Goal: Task Accomplishment & Management: Manage account settings

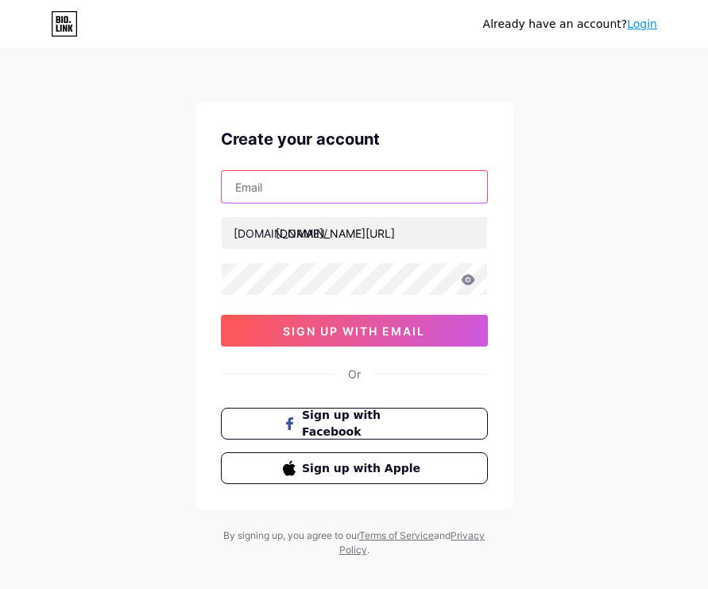
click at [289, 190] on input "text" at bounding box center [355, 187] width 266 height 32
type input "[EMAIL_ADDRESS][DOMAIN_NAME]"
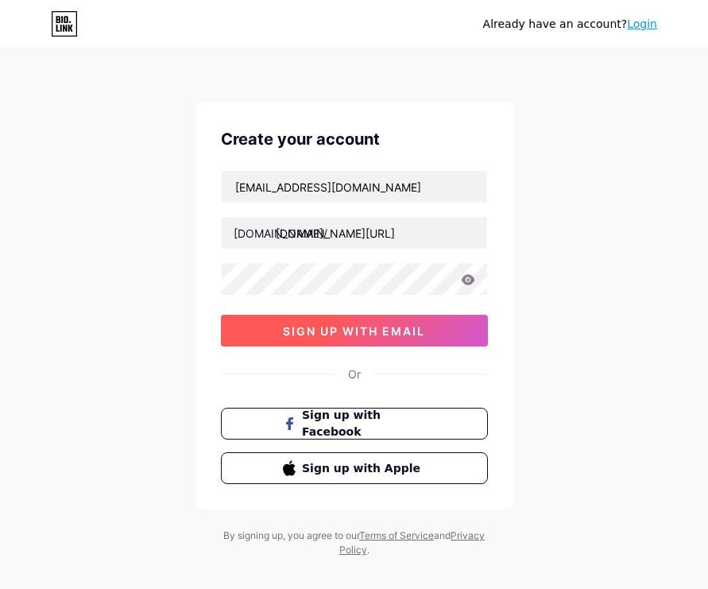
click at [284, 332] on span "sign up with email" at bounding box center [354, 331] width 142 height 14
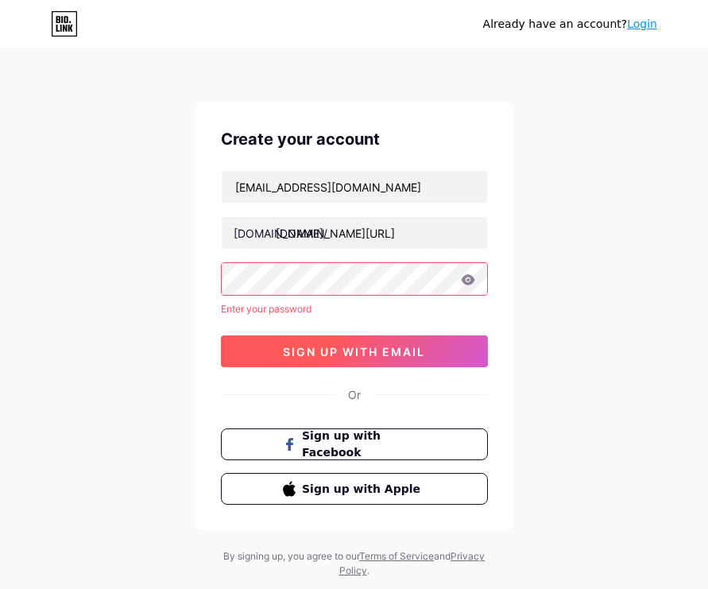
click at [359, 345] on span "sign up with email" at bounding box center [354, 352] width 142 height 14
click at [395, 353] on span "sign up with email" at bounding box center [354, 352] width 142 height 14
click at [275, 353] on button "sign up with email" at bounding box center [354, 352] width 267 height 32
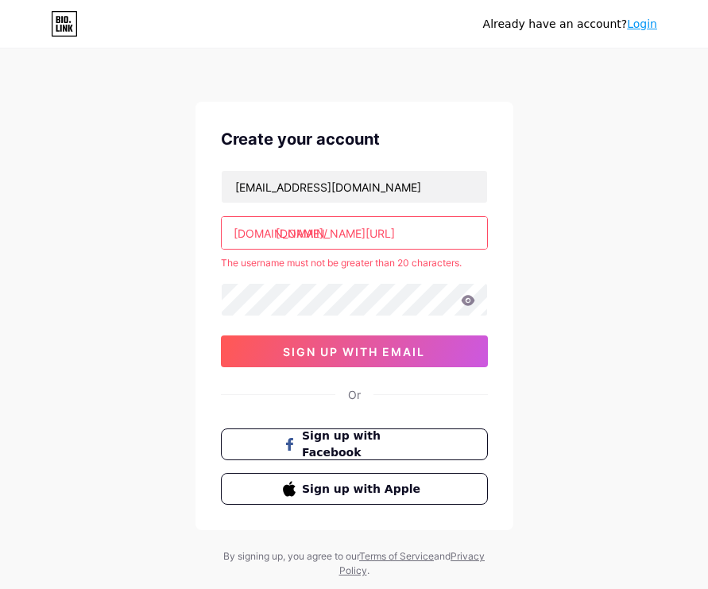
drag, startPoint x: 434, startPoint y: 231, endPoint x: 192, endPoint y: 247, distance: 243.0
click at [192, 247] on div "Already have an account? Login Create your account karinputri0411@gmail.com bio…" at bounding box center [354, 314] width 708 height 629
click at [308, 233] on input "text" at bounding box center [355, 233] width 266 height 32
click at [323, 236] on input "text" at bounding box center [355, 233] width 266 height 32
click at [380, 237] on input "text" at bounding box center [355, 233] width 266 height 32
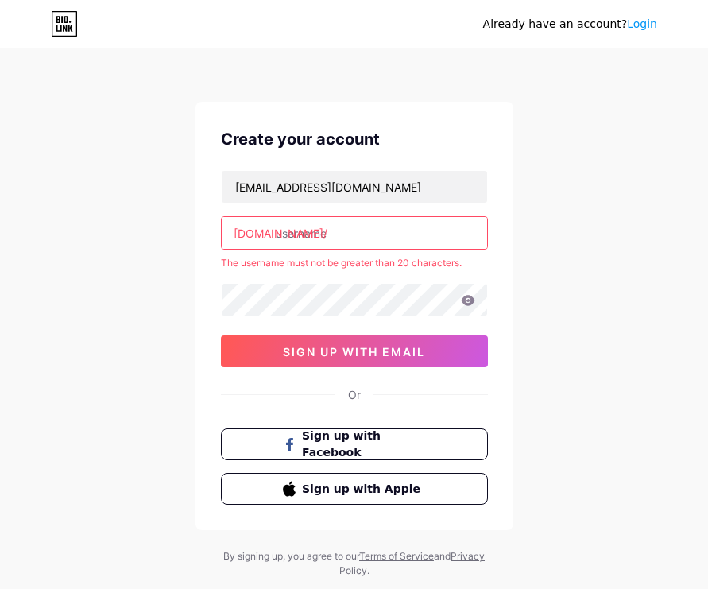
paste input "lordtarik4dvip"
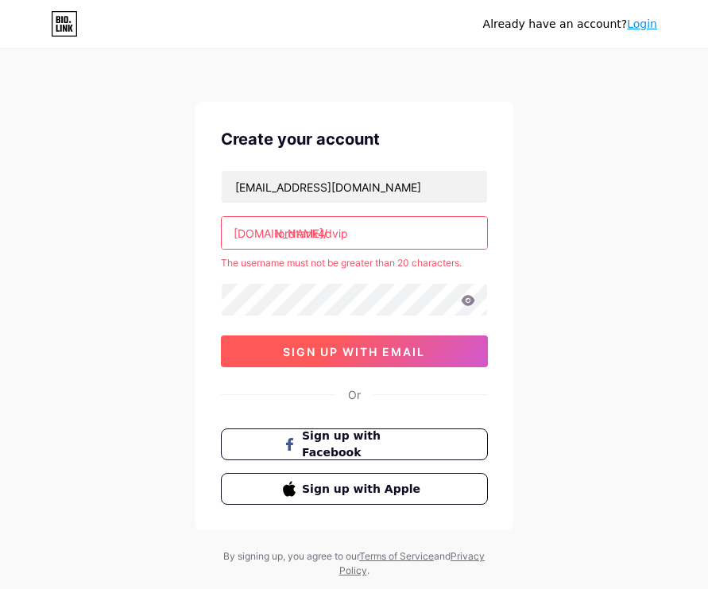
click at [354, 343] on button "sign up with email" at bounding box center [354, 352] width 267 height 32
type input "lordtarik4d.vip"
click at [315, 363] on button "sign up with email" at bounding box center [354, 352] width 267 height 32
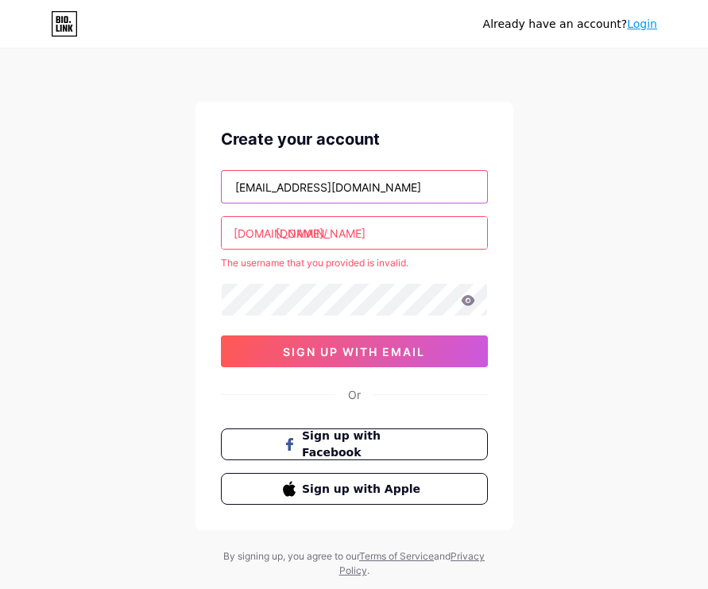
click at [342, 177] on input "[EMAIL_ADDRESS][DOMAIN_NAME]" at bounding box center [355, 187] width 266 height 32
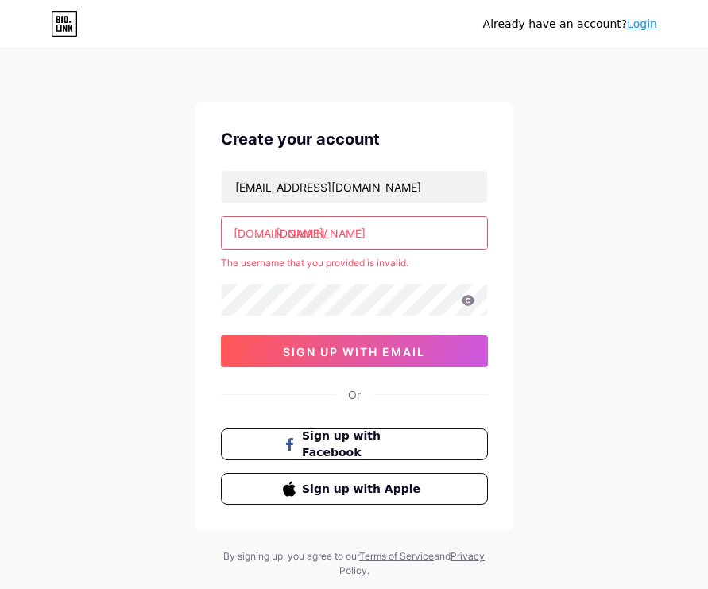
click at [642, 21] on link "Login" at bounding box center [642, 23] width 30 height 13
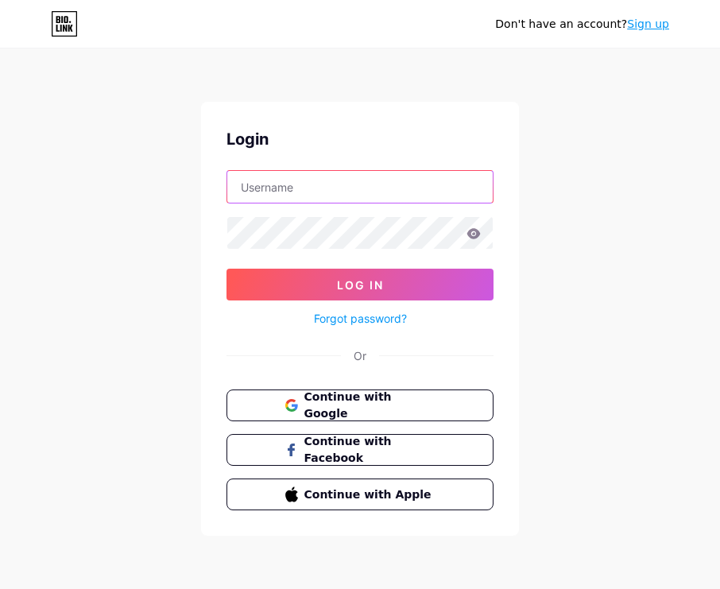
type input "[EMAIL_ADDRESS][DOMAIN_NAME]"
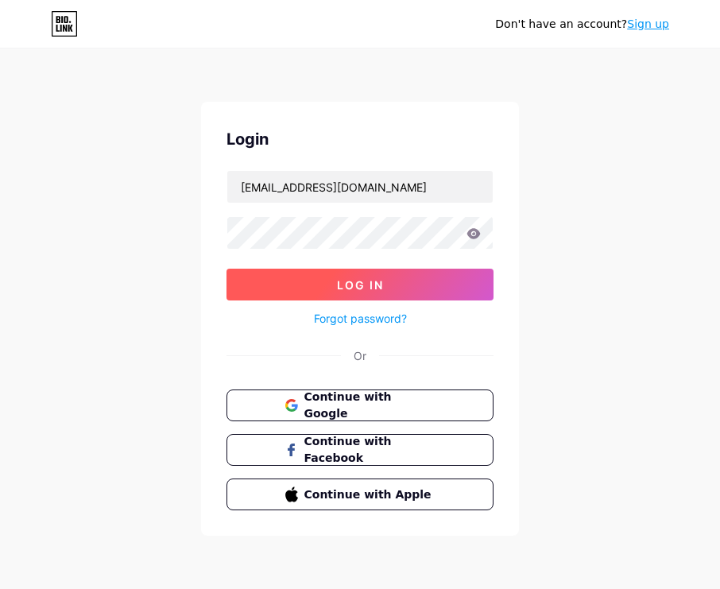
click at [370, 282] on span "Log In" at bounding box center [360, 285] width 47 height 14
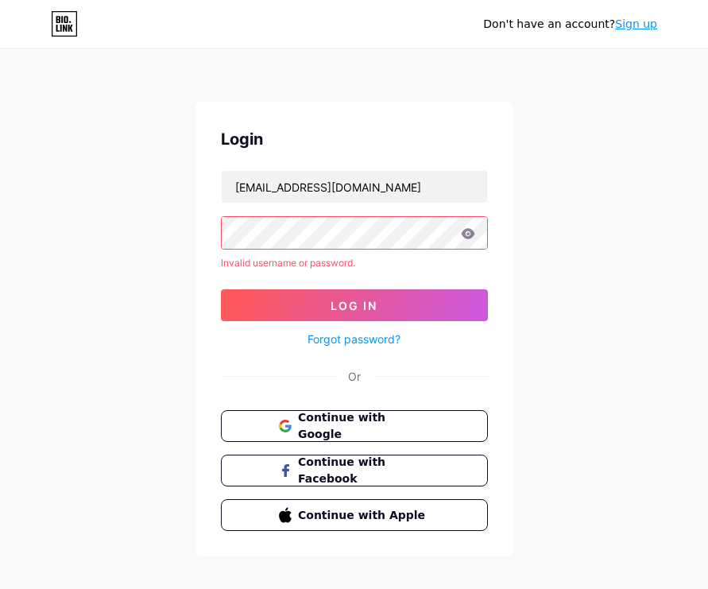
click at [346, 261] on div "Invalid username or password." at bounding box center [354, 263] width 267 height 14
click at [374, 339] on link "Forgot password?" at bounding box center [354, 339] width 93 height 17
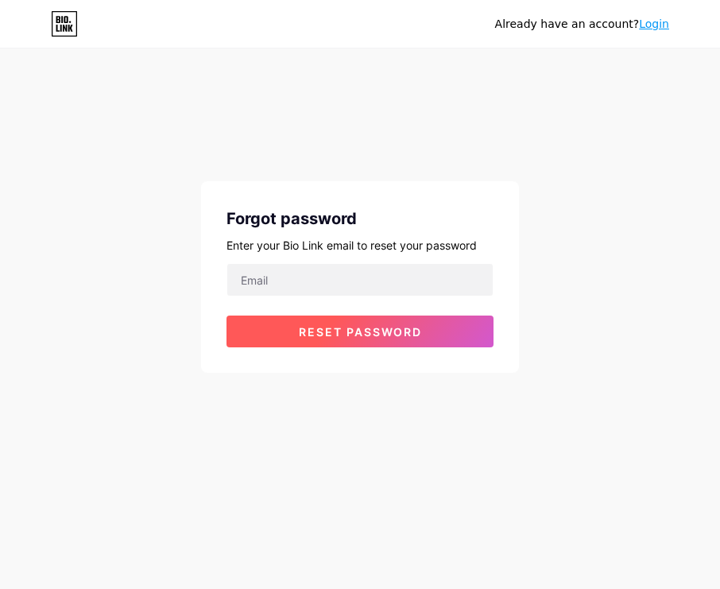
click at [357, 327] on span "Reset password" at bounding box center [360, 332] width 123 height 14
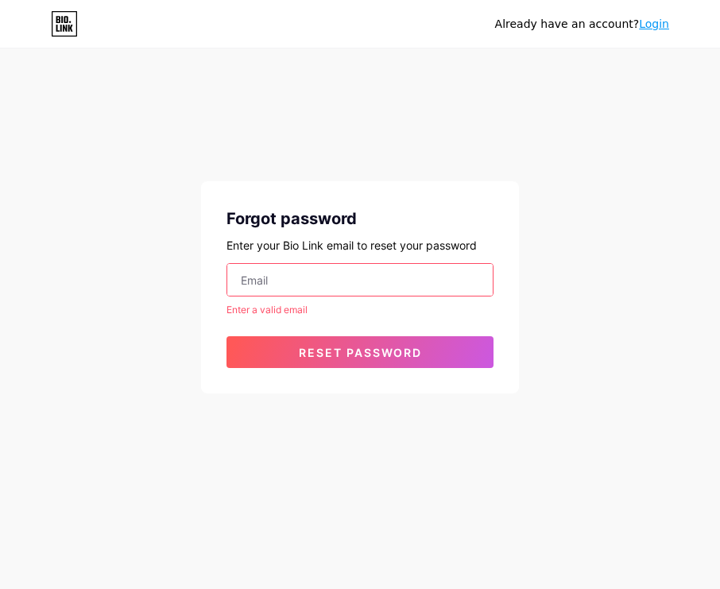
click at [296, 291] on input "email" at bounding box center [360, 280] width 266 height 32
type input "[EMAIL_ADDRESS][DOMAIN_NAME]"
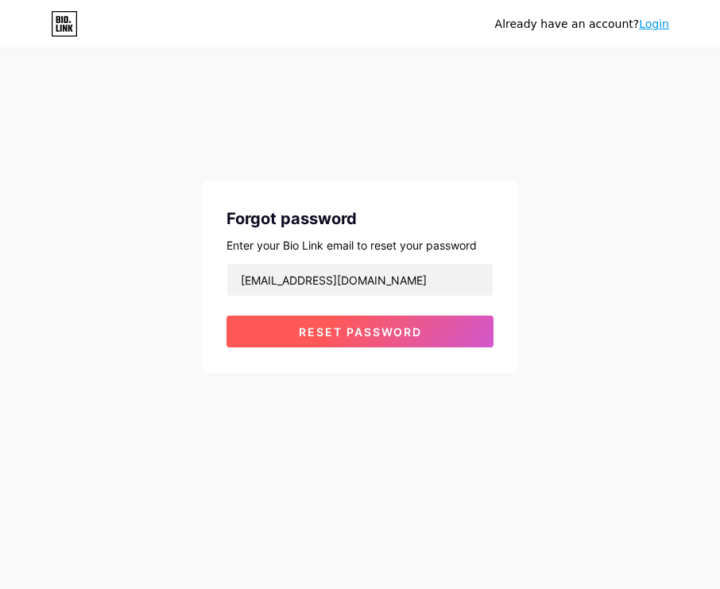
click at [367, 326] on span "Reset password" at bounding box center [360, 332] width 123 height 14
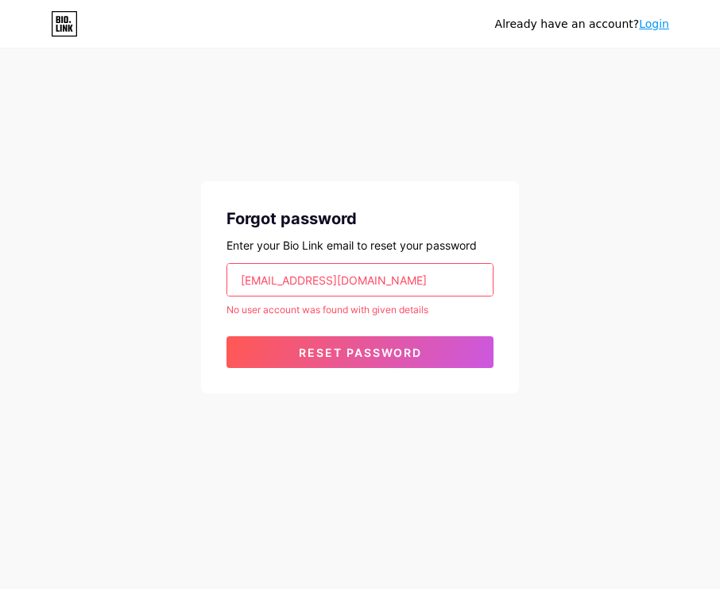
click at [376, 285] on input "[EMAIL_ADDRESS][DOMAIN_NAME]" at bounding box center [360, 280] width 266 height 32
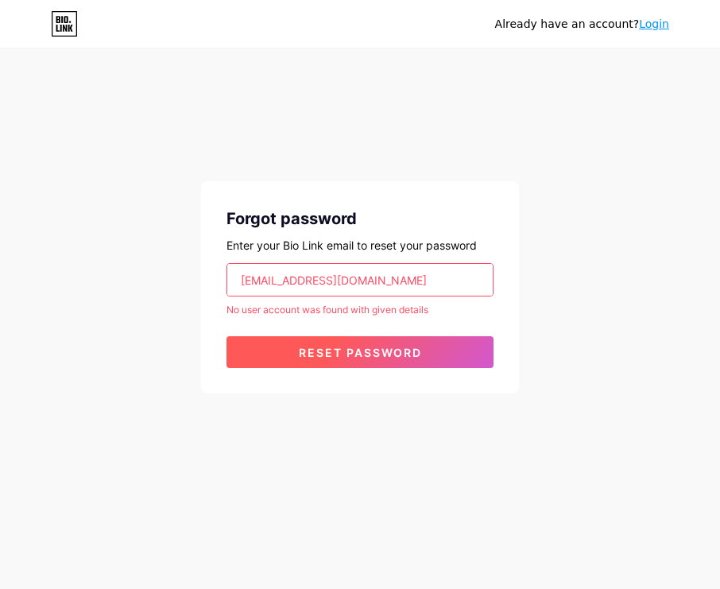
click at [275, 360] on button "Reset password" at bounding box center [360, 352] width 267 height 32
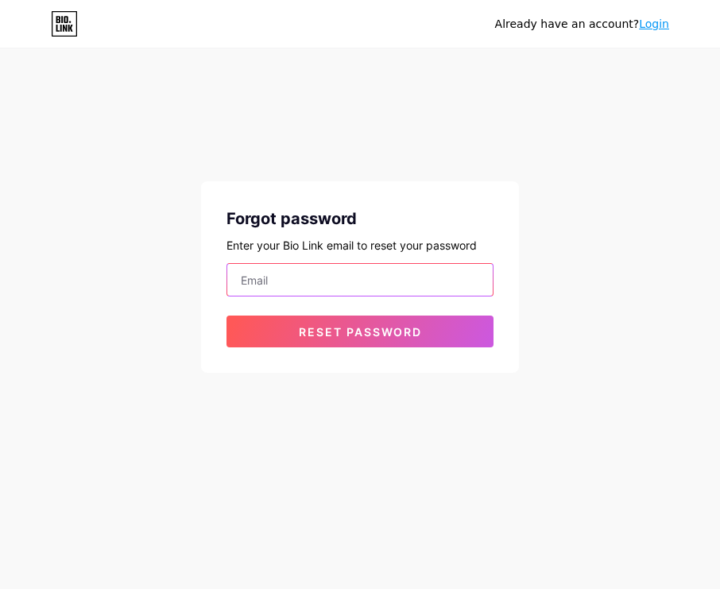
click at [292, 281] on input "email" at bounding box center [360, 280] width 266 height 32
type input "[EMAIL_ADDRESS][DOMAIN_NAME]"
click at [386, 285] on input "[EMAIL_ADDRESS][DOMAIN_NAME]" at bounding box center [360, 280] width 266 height 32
drag, startPoint x: 390, startPoint y: 283, endPoint x: 184, endPoint y: 285, distance: 206.7
click at [184, 285] on div "Already have an account? Login Forgot password Enter your Bio Link email to res…" at bounding box center [360, 212] width 720 height 424
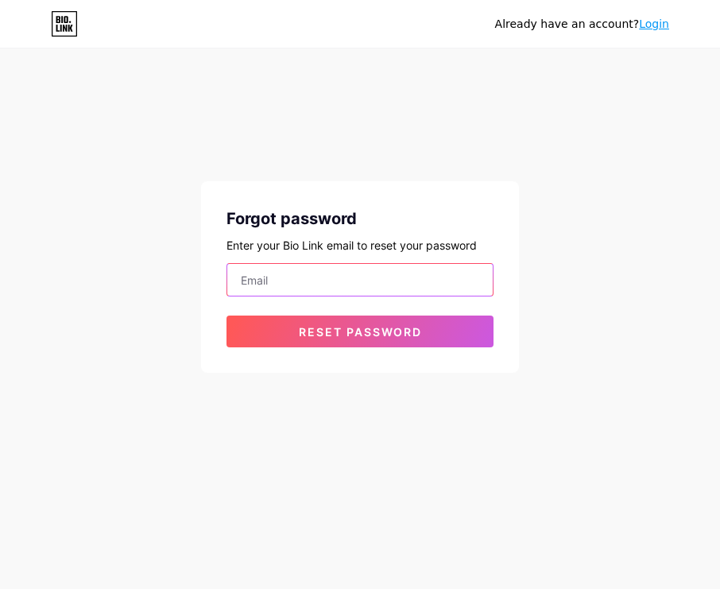
click at [351, 285] on input "email" at bounding box center [360, 280] width 266 height 32
type input "[EMAIL_ADDRESS][DOMAIN_NAME]"
click at [227, 316] on button "Reset password" at bounding box center [360, 332] width 267 height 32
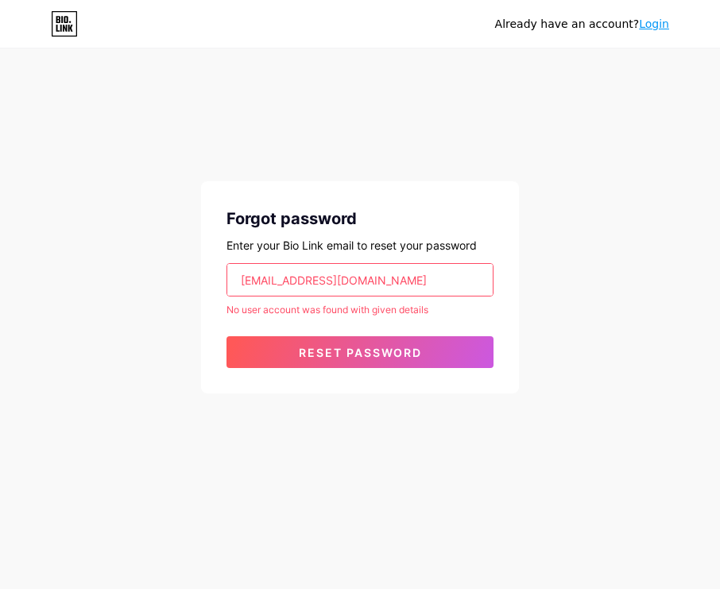
click at [266, 479] on div "Already have an account? Login Forgot password Enter your Bio Link email to res…" at bounding box center [360, 294] width 720 height 589
drag, startPoint x: 216, startPoint y: 303, endPoint x: 473, endPoint y: 309, distance: 256.9
click at [473, 309] on div "Forgot password Enter your Bio Link email to reset your password karinputri0411…" at bounding box center [360, 287] width 318 height 212
copy div "No user account was found with given details"
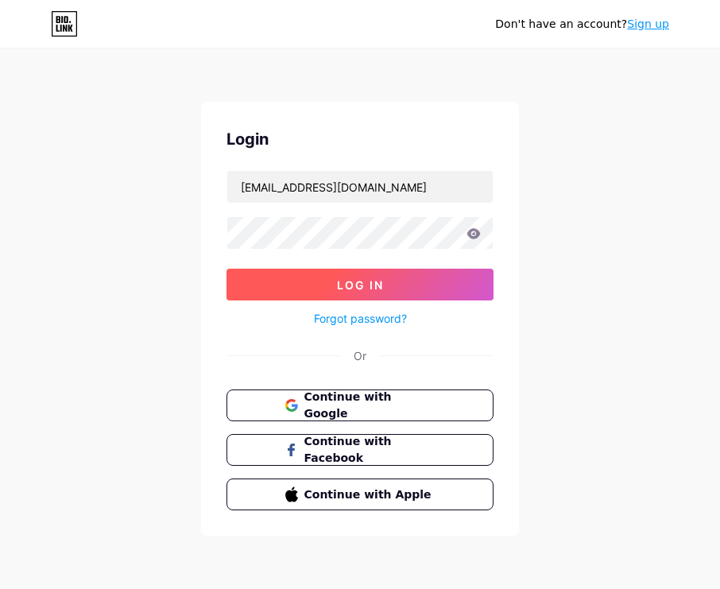
click at [341, 279] on span "Log In" at bounding box center [360, 285] width 47 height 14
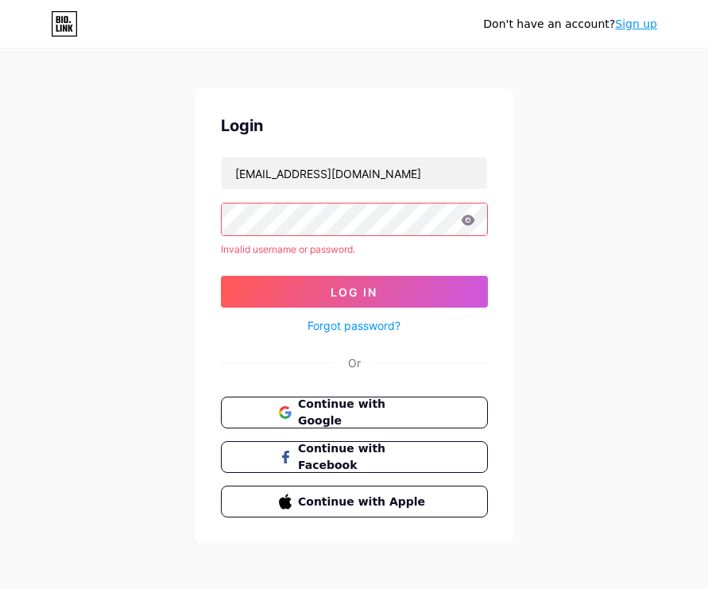
scroll to position [17, 0]
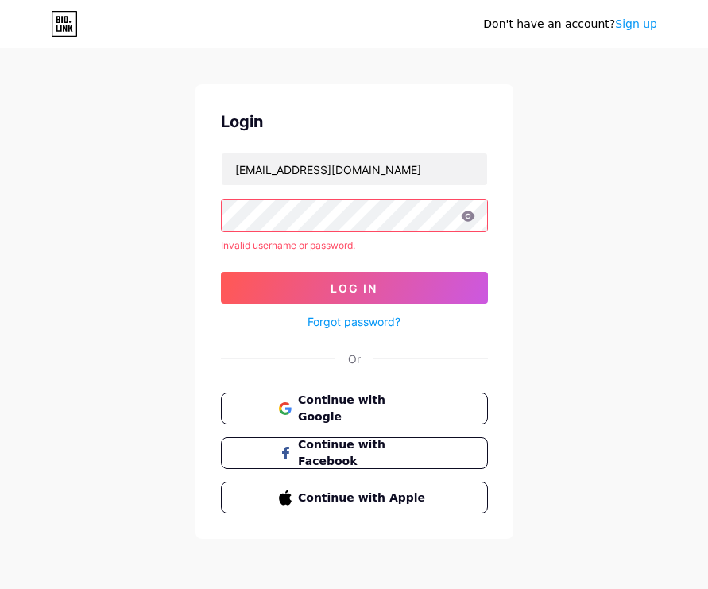
click at [562, 226] on div "Don't have an account? Sign up Login karinputri0411@gmail.com Invalid username …" at bounding box center [354, 286] width 708 height 607
click at [634, 26] on link "Sign up" at bounding box center [636, 23] width 42 height 13
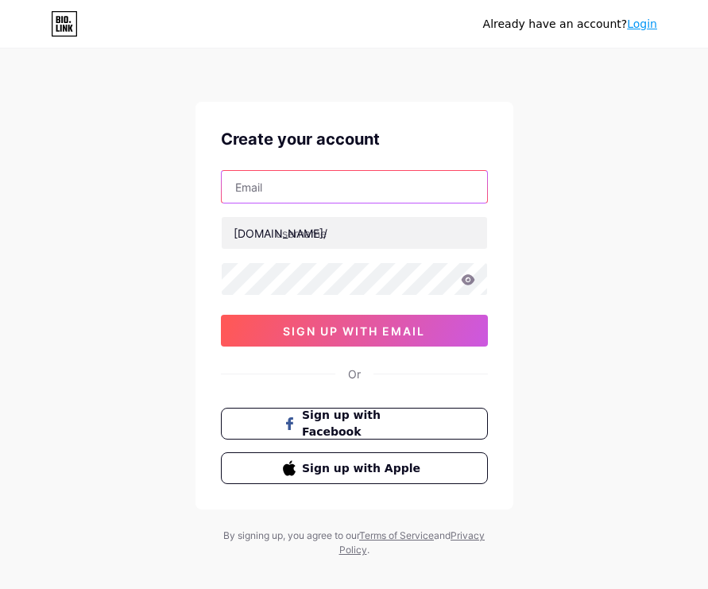
type input "karinputri0411@gmail.com"
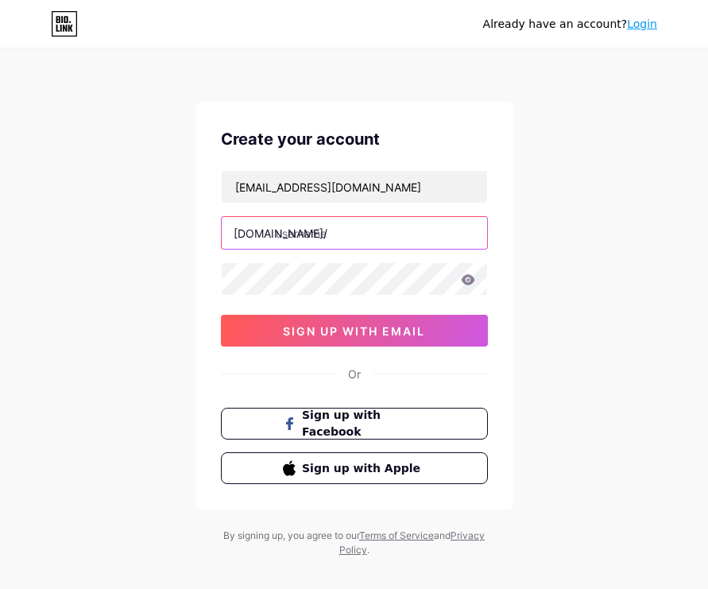
click at [283, 231] on input "text" at bounding box center [355, 233] width 266 height 32
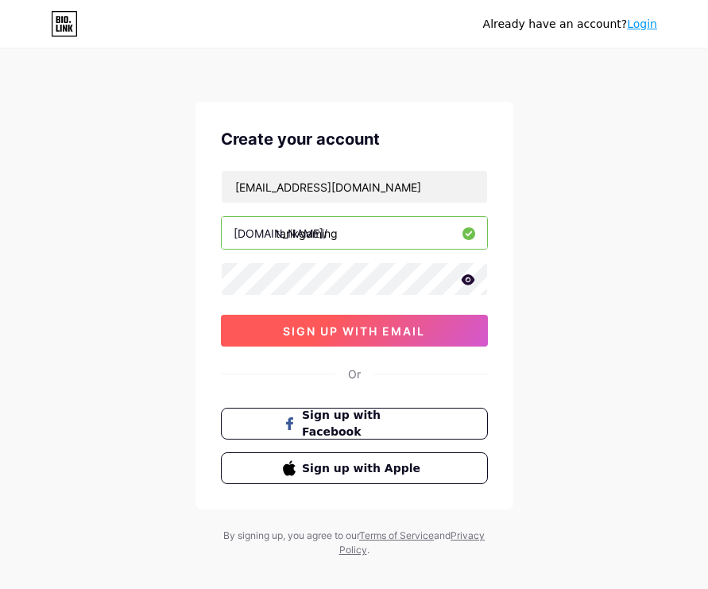
type input "tarikgaming"
click at [390, 329] on span "sign up with email" at bounding box center [354, 331] width 142 height 14
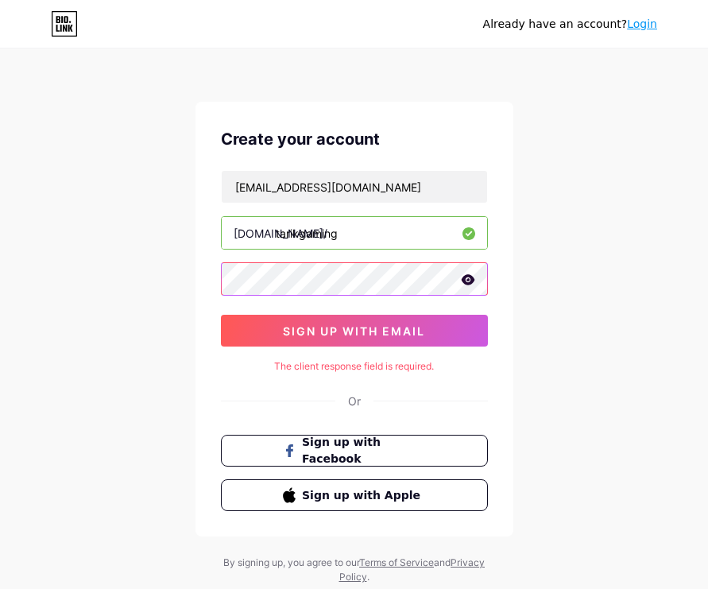
click at [139, 277] on div "Already have an account? Login Create your account karinputri0411@gmail.com bio…" at bounding box center [354, 317] width 708 height 635
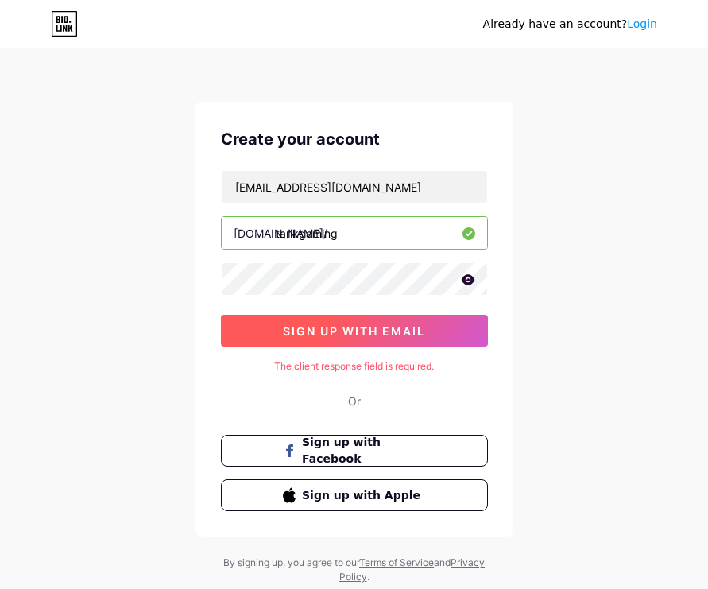
click at [277, 340] on button "sign up with email" at bounding box center [354, 331] width 267 height 32
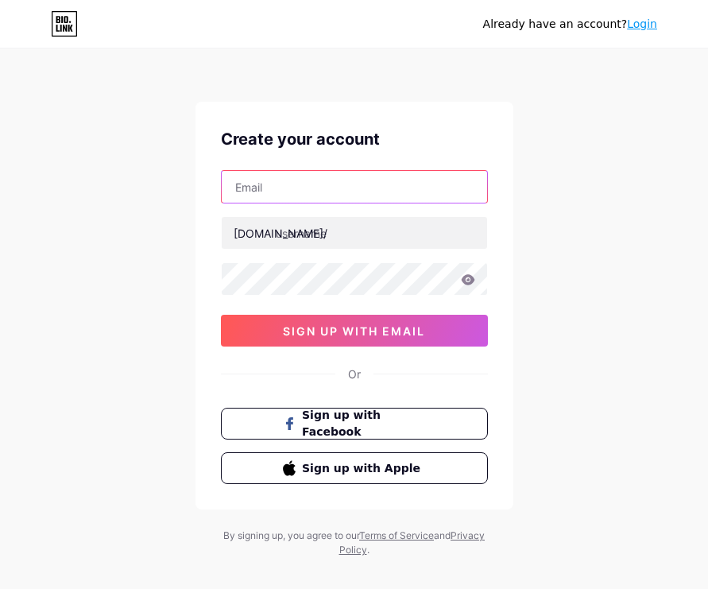
type input "[EMAIL_ADDRESS][DOMAIN_NAME]"
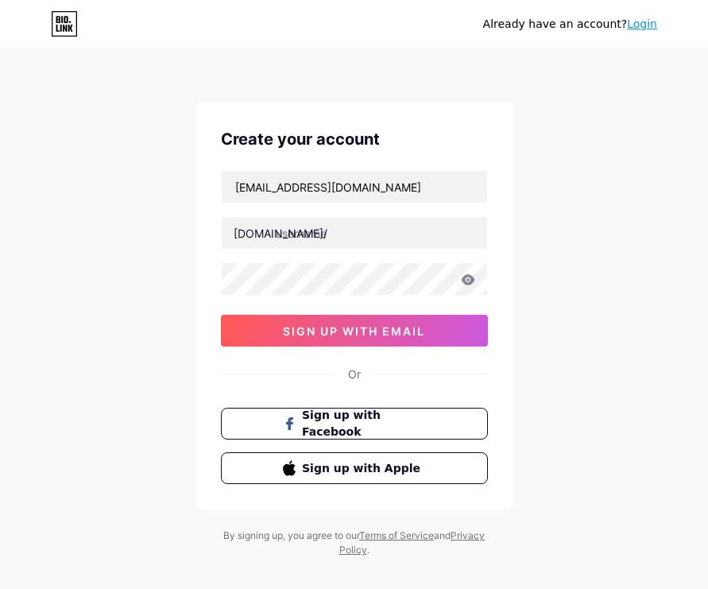
click at [469, 284] on icon at bounding box center [468, 279] width 14 height 10
click at [471, 276] on icon at bounding box center [468, 279] width 14 height 10
click at [109, 285] on div "Already have an account? Login Create your account karinputri0411@gmail.com bio…" at bounding box center [354, 304] width 708 height 608
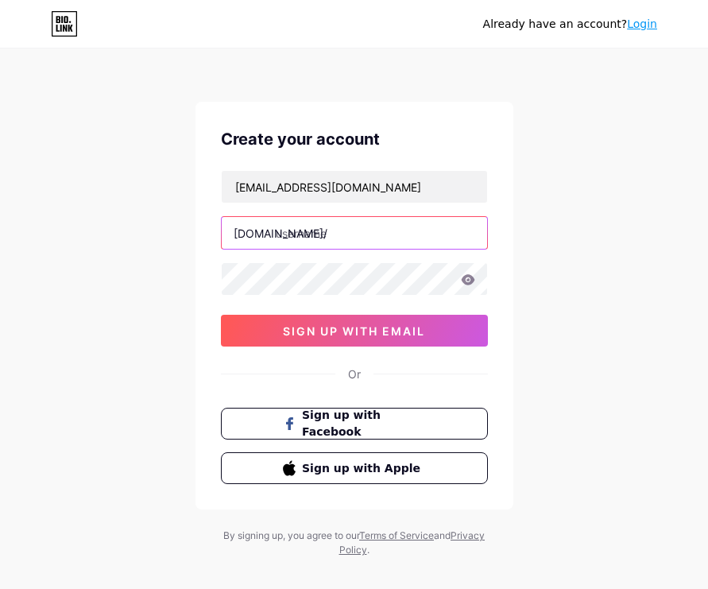
click at [328, 240] on input "text" at bounding box center [355, 233] width 266 height 32
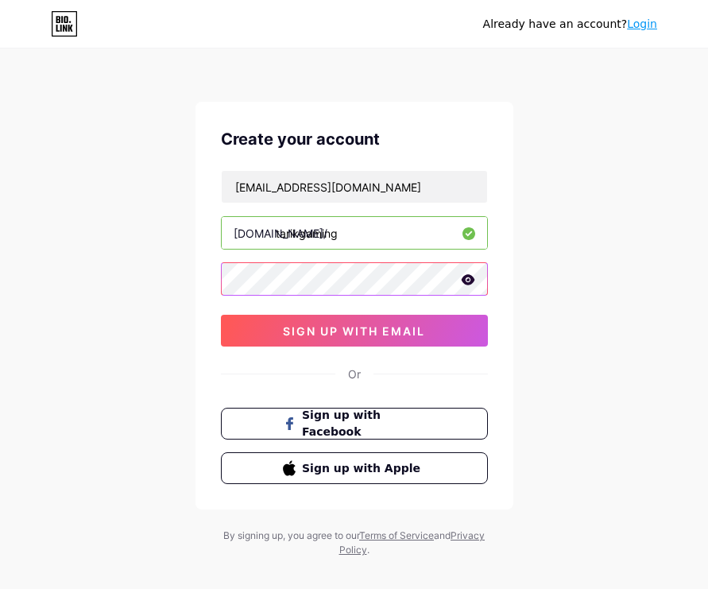
click at [143, 279] on div "Already have an account? Login Create your account karinputri0411@gmail.com bio…" at bounding box center [354, 304] width 708 height 608
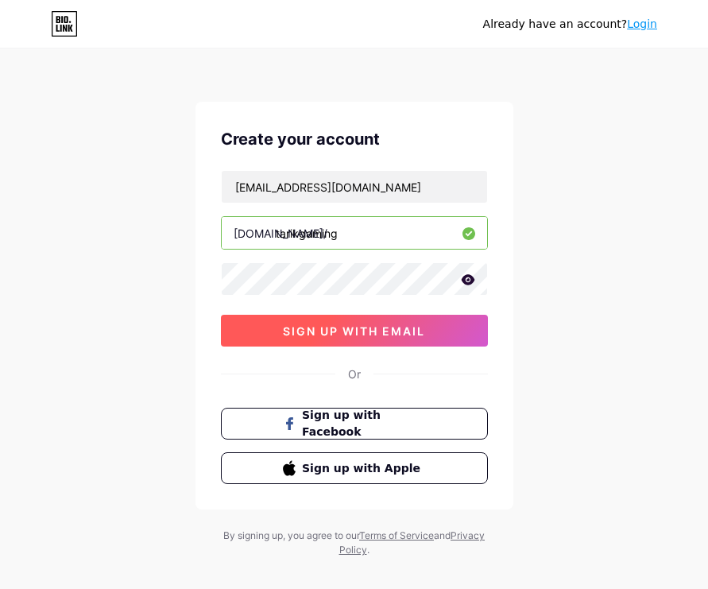
click at [274, 328] on button "sign up with email" at bounding box center [354, 331] width 267 height 32
click at [286, 324] on span "sign up with email" at bounding box center [354, 331] width 142 height 14
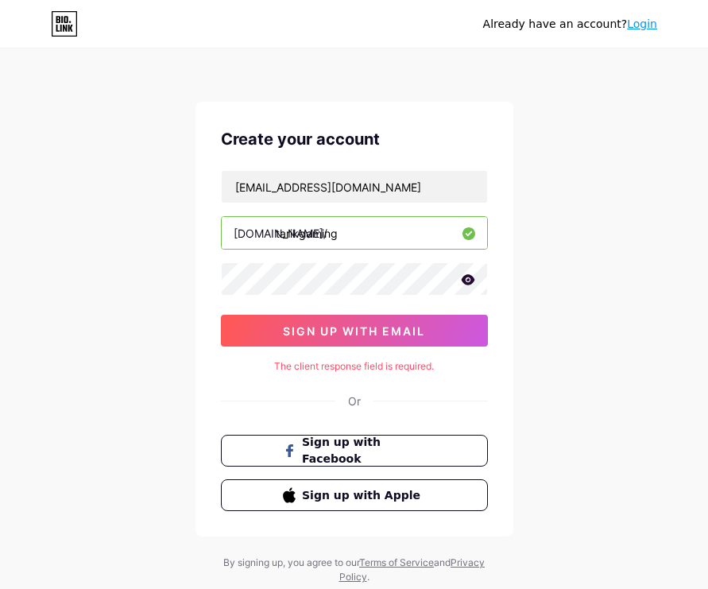
click at [406, 370] on div "The client response field is required." at bounding box center [354, 366] width 267 height 14
drag, startPoint x: 441, startPoint y: 364, endPoint x: 177, endPoint y: 367, distance: 264.8
click at [177, 367] on div "Already have an account? Login Create your account karinputri0411@gmail.com bio…" at bounding box center [354, 317] width 708 height 635
copy div "The client response field is required."
click at [382, 233] on input "tarikgaming" at bounding box center [355, 233] width 266 height 32
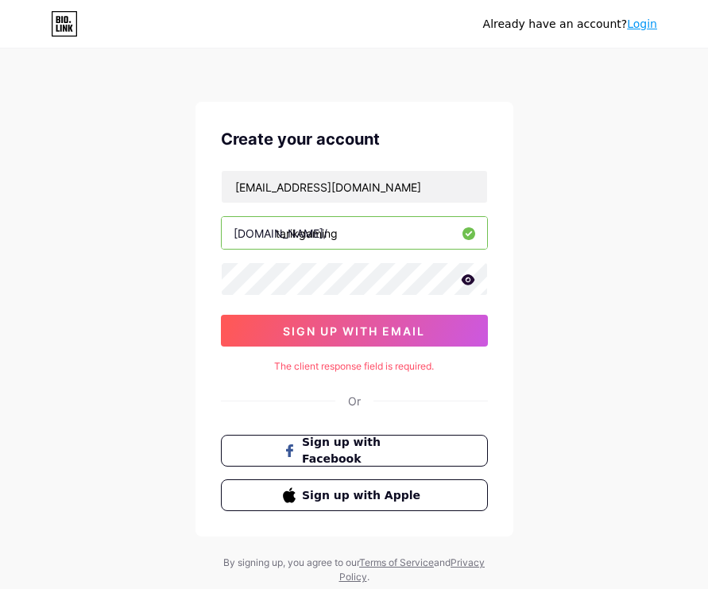
click at [180, 377] on div "Already have an account? Login Create your account karinputri0411@gmail.com bio…" at bounding box center [354, 317] width 708 height 635
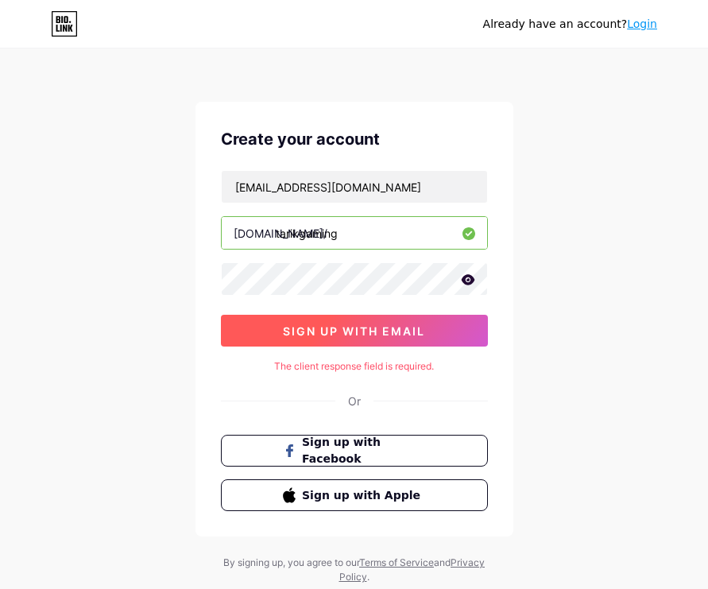
click at [381, 344] on button "sign up with email" at bounding box center [354, 331] width 267 height 32
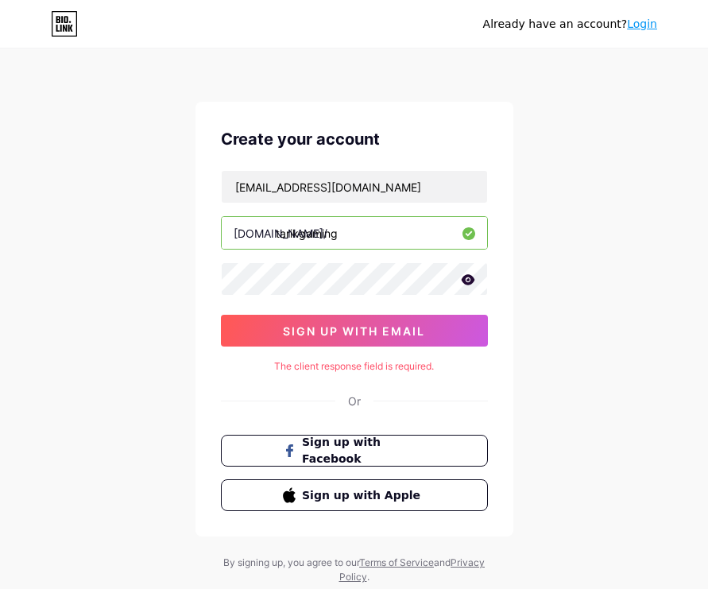
click at [441, 363] on div "The client response field is required." at bounding box center [354, 366] width 267 height 14
click at [371, 227] on input "tarikgaming" at bounding box center [355, 233] width 266 height 32
click at [376, 236] on input "tarikgaming" at bounding box center [355, 233] width 266 height 32
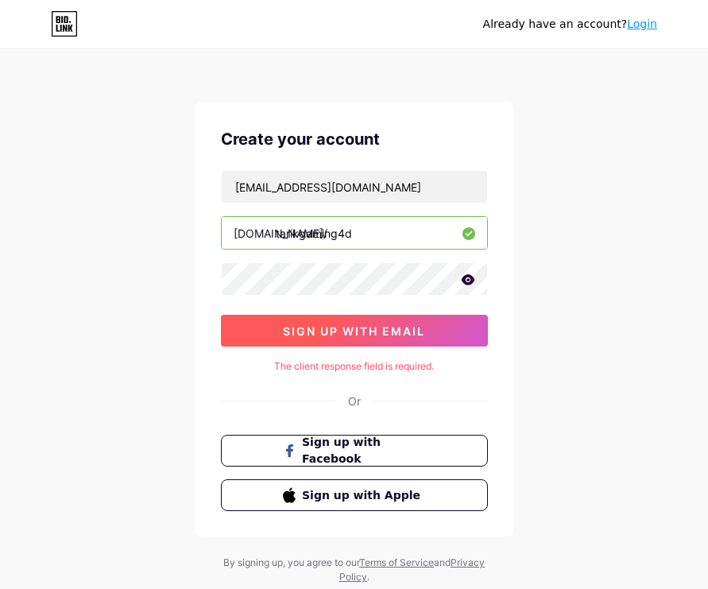
type input "tarikgaming4d"
click at [390, 330] on span "sign up with email" at bounding box center [354, 331] width 142 height 14
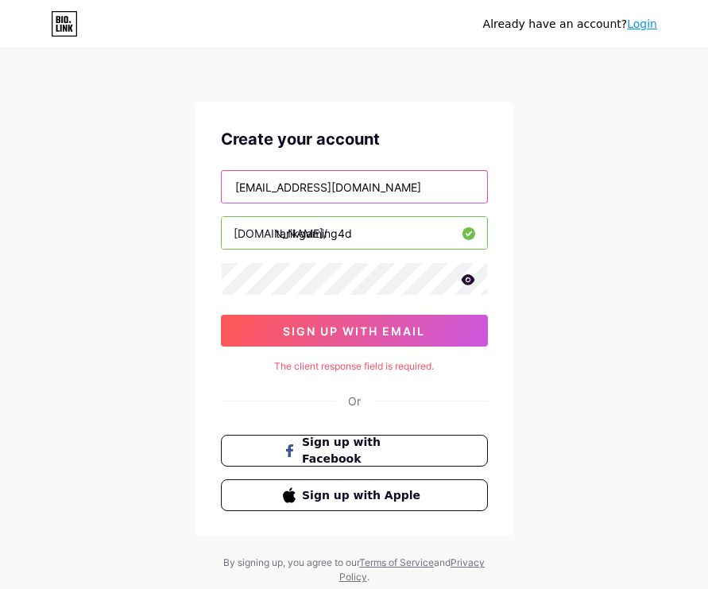
click at [384, 196] on input "[EMAIL_ADDRESS][DOMAIN_NAME]" at bounding box center [355, 187] width 266 height 32
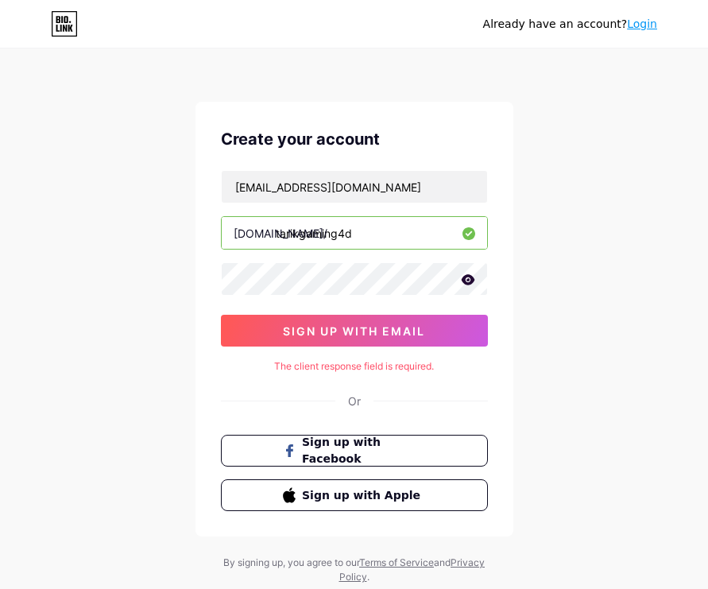
click at [607, 319] on div "Already have an account? Login Create your account karinputri0411@gmail.com bio…" at bounding box center [354, 317] width 708 height 635
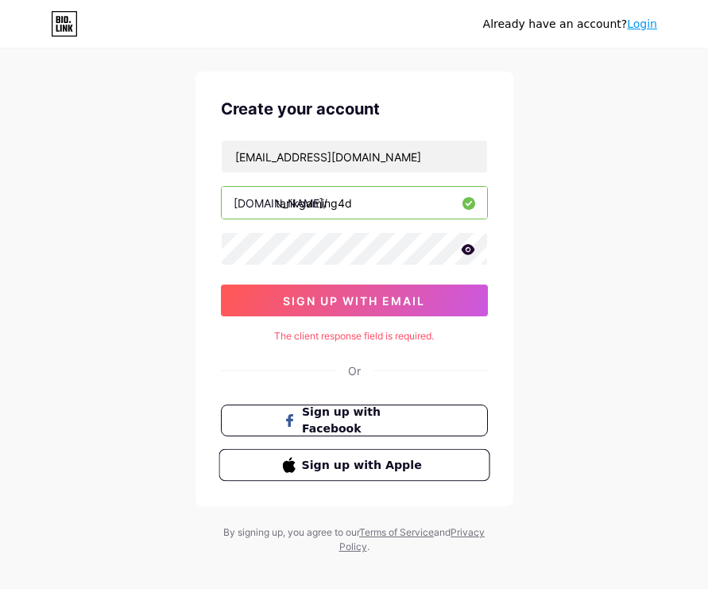
scroll to position [46, 0]
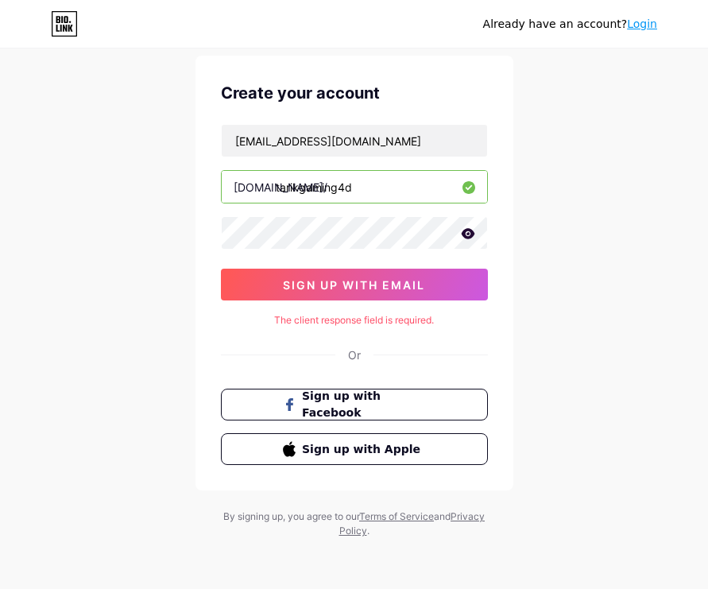
click at [355, 359] on div "Or" at bounding box center [354, 355] width 13 height 17
click at [354, 354] on div "Or" at bounding box center [354, 355] width 13 height 17
click at [415, 516] on link "Terms of Service" at bounding box center [396, 516] width 75 height 12
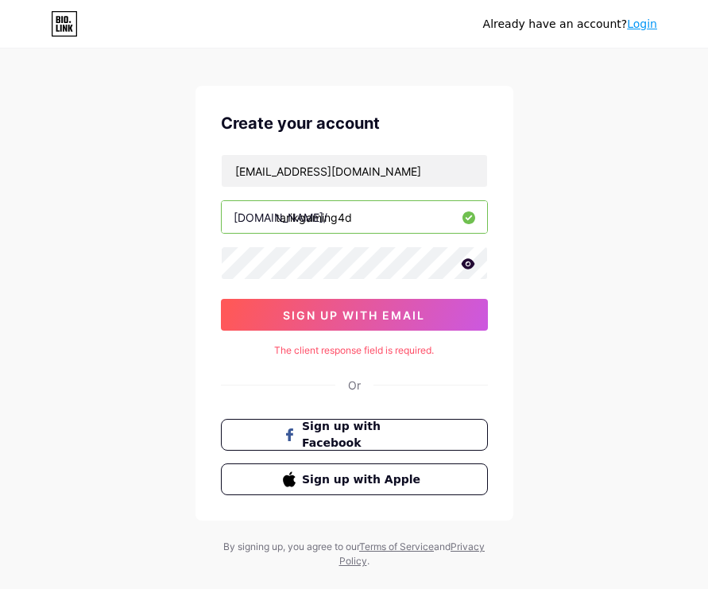
scroll to position [0, 0]
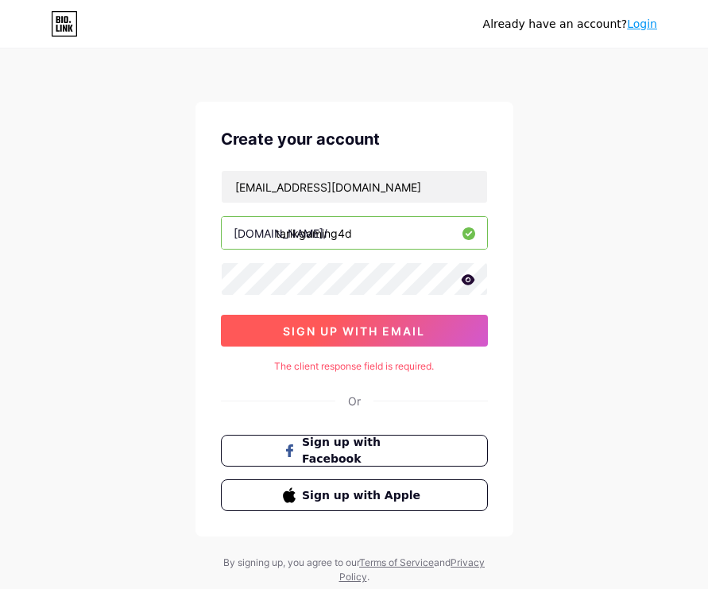
click at [379, 318] on button "sign up with email" at bounding box center [354, 331] width 267 height 32
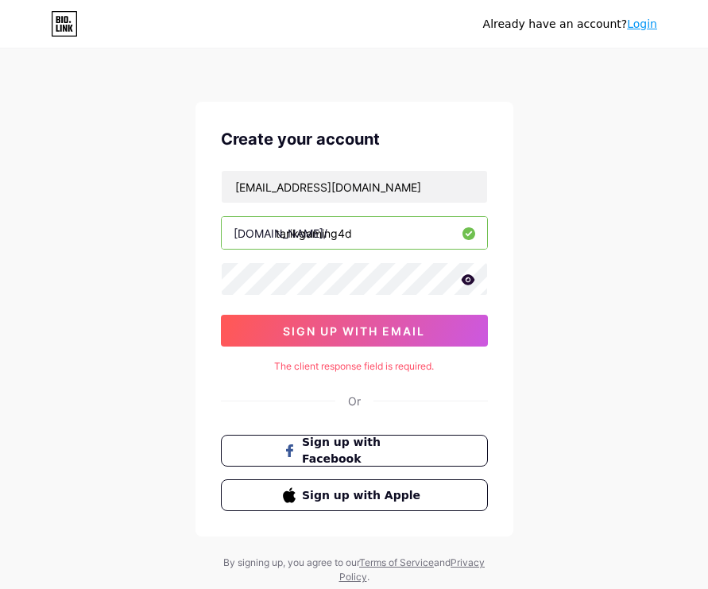
click at [429, 170] on div "[EMAIL_ADDRESS][DOMAIN_NAME]" at bounding box center [354, 186] width 267 height 33
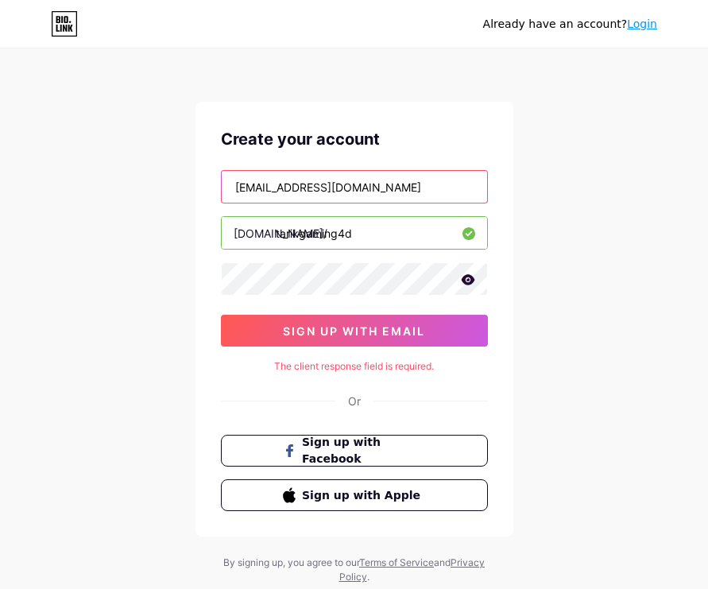
click at [414, 190] on input "[EMAIL_ADDRESS][DOMAIN_NAME]" at bounding box center [355, 187] width 266 height 32
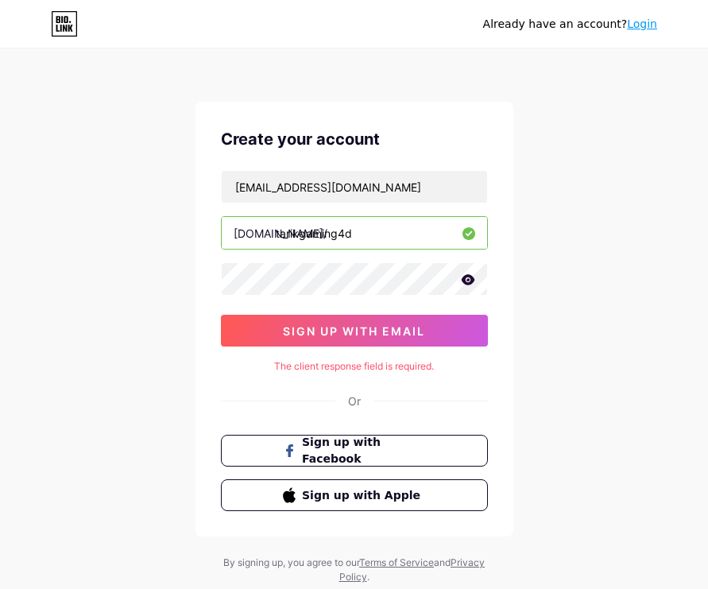
click at [563, 345] on div "Already have an account? Login Create your account karinputri0411@gmail.com bio…" at bounding box center [354, 317] width 708 height 635
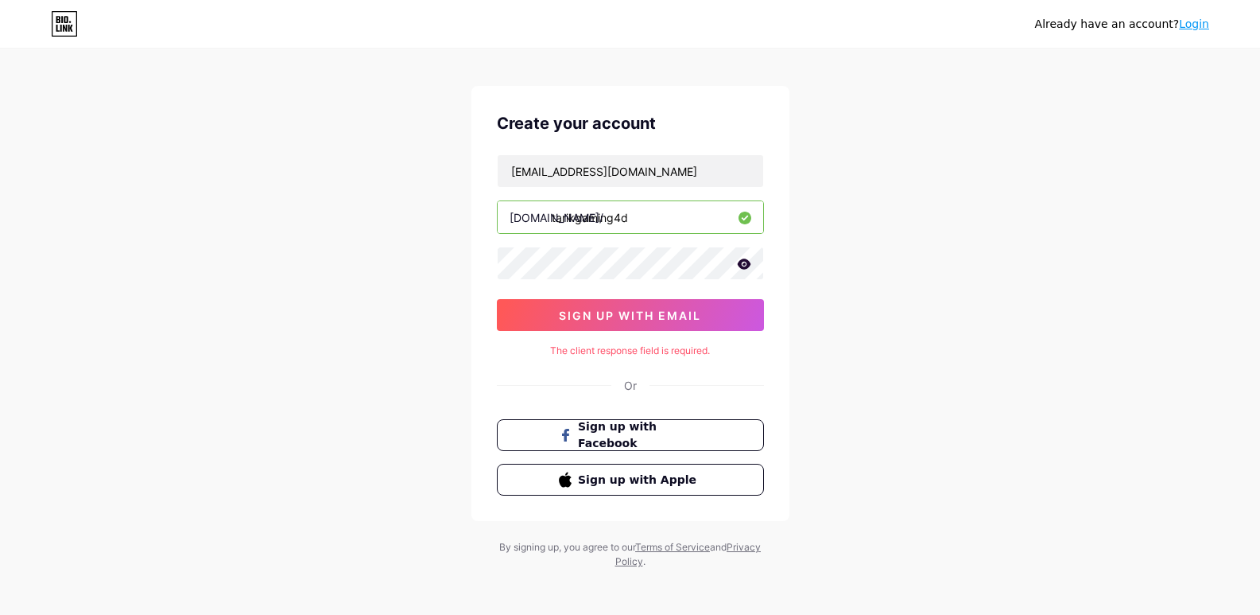
scroll to position [21, 0]
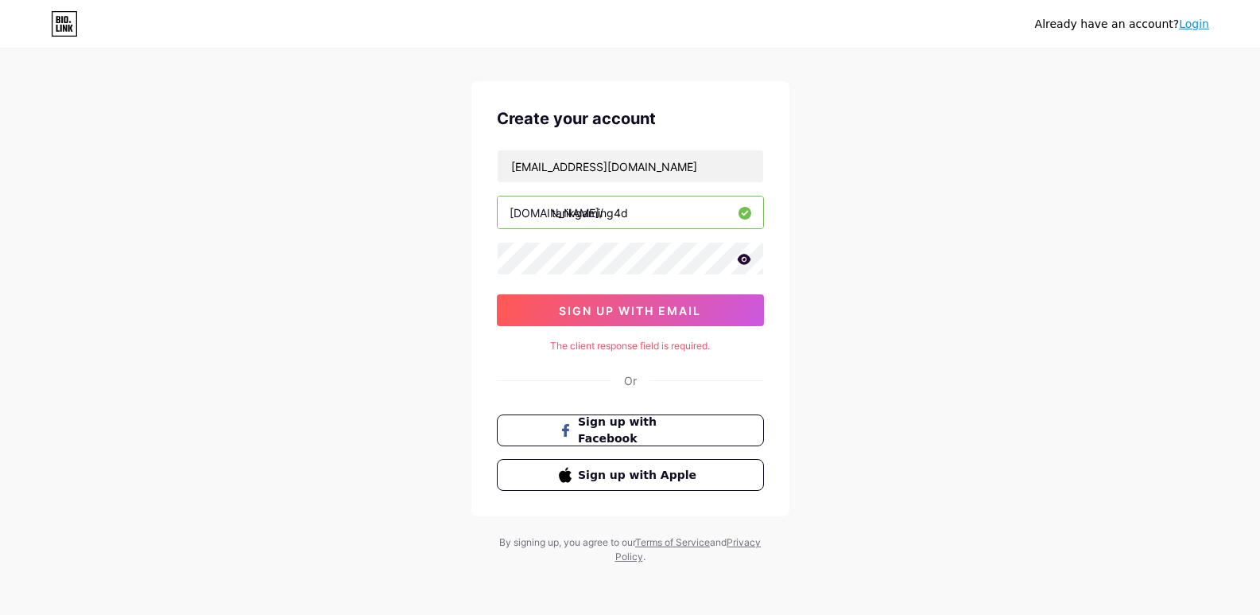
click at [69, 33] on icon at bounding box center [64, 23] width 27 height 25
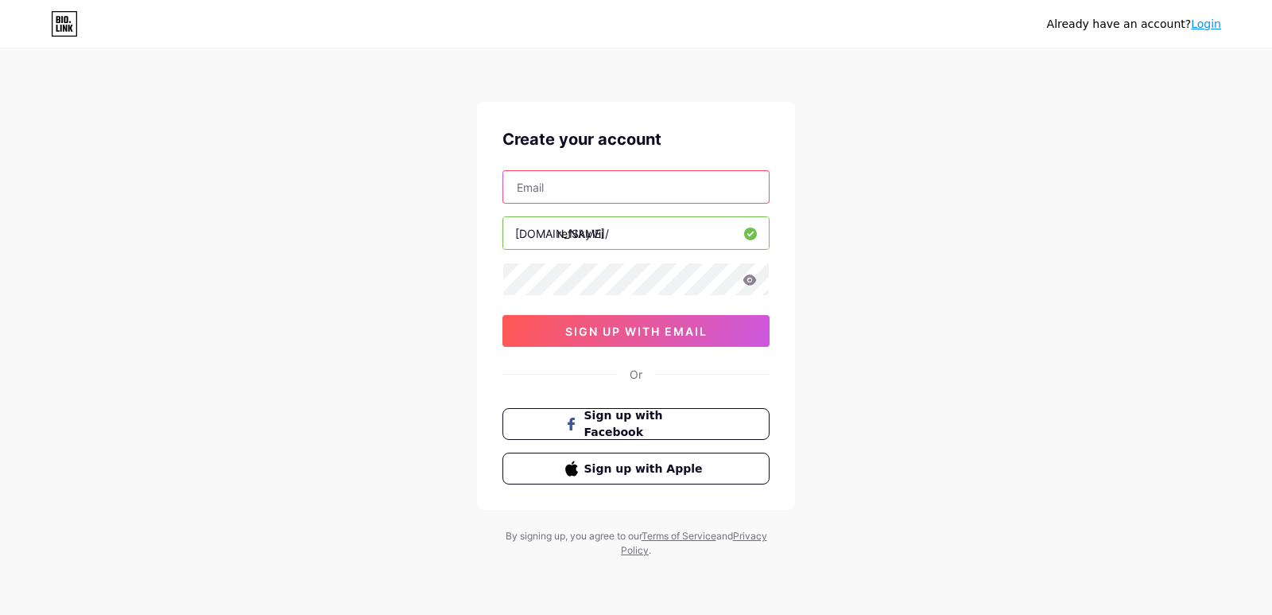
click at [583, 191] on input "text" at bounding box center [636, 187] width 266 height 32
type input "karinputri0411@gmail.com"
click at [568, 258] on div "karinputri0411@gmail.com bio.link/ refSkyVii 0cAFcWeA5EVrXhMP761CT9HshNVAG5POST…" at bounding box center [636, 258] width 267 height 177
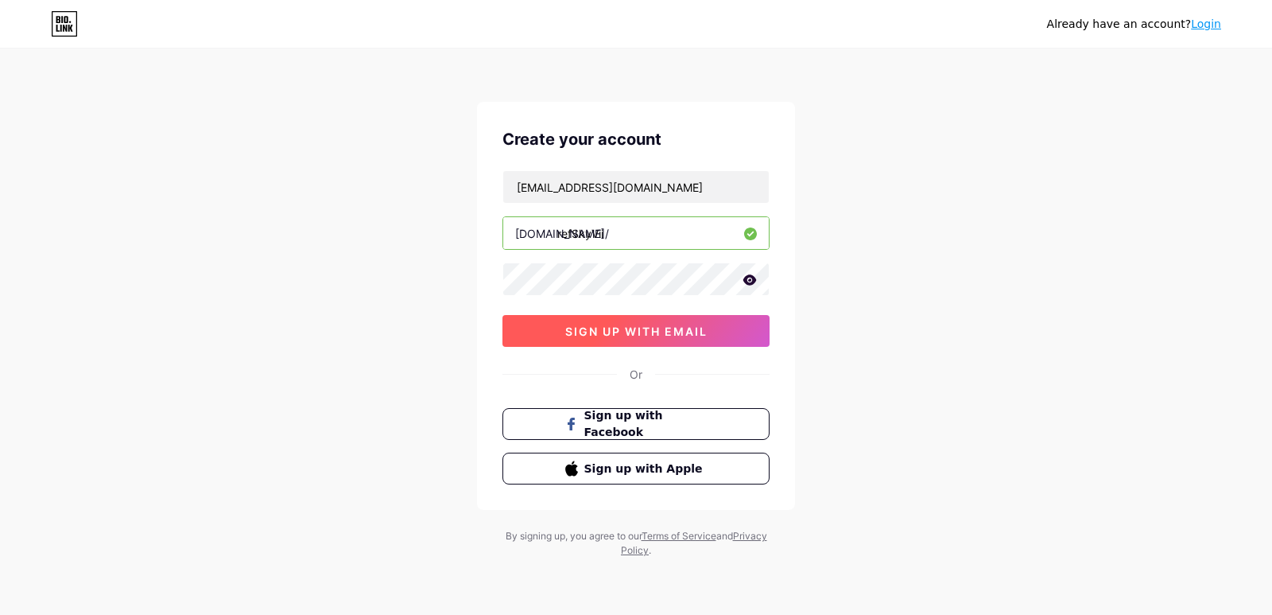
click at [553, 327] on button "sign up with email" at bounding box center [636, 331] width 267 height 32
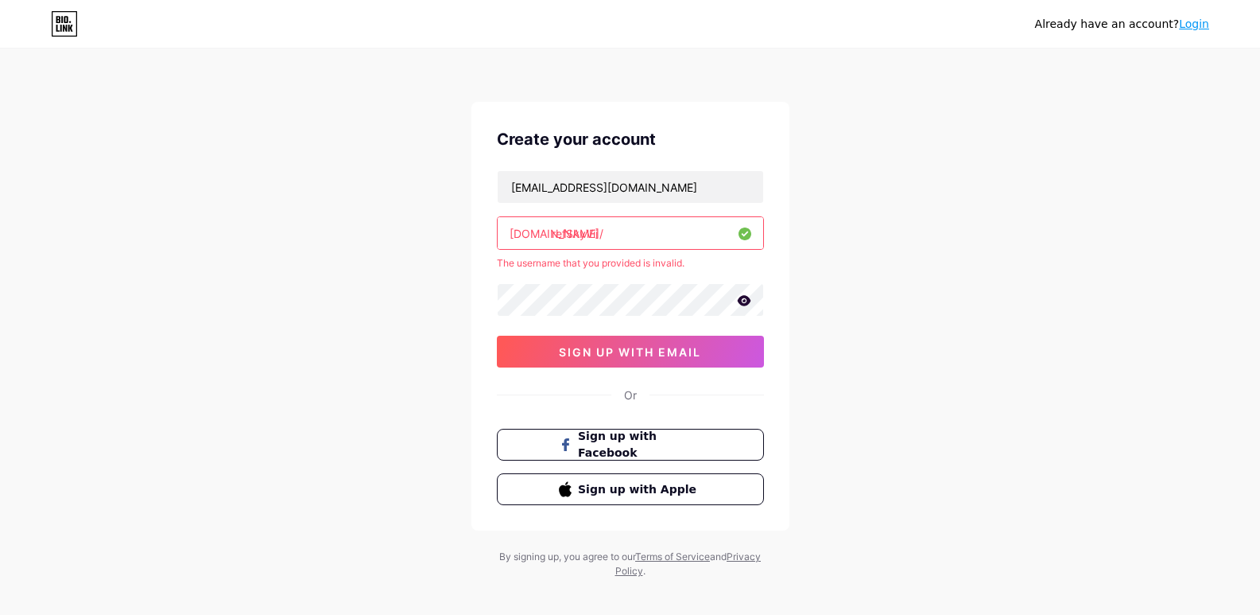
click at [615, 235] on input "refSkyVii" at bounding box center [631, 233] width 266 height 32
type input "r"
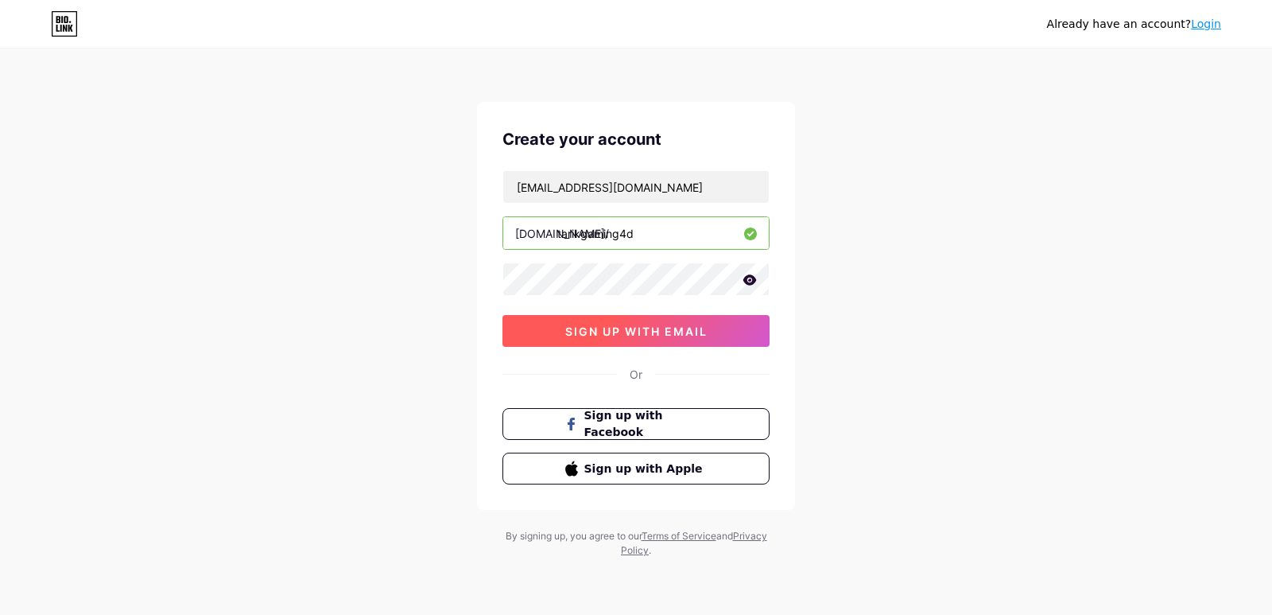
type input "tarikgaming4d"
click at [640, 332] on span "sign up with email" at bounding box center [636, 331] width 142 height 14
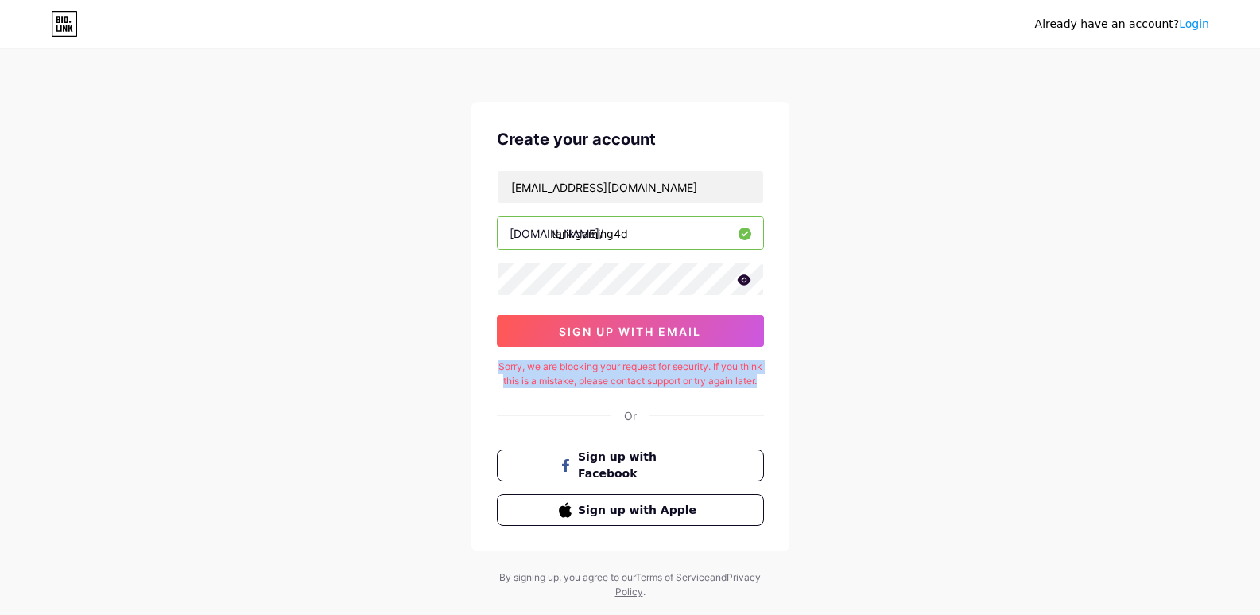
drag, startPoint x: 506, startPoint y: 372, endPoint x: 769, endPoint y: 390, distance: 263.0
click at [769, 390] on div "Create your account karinputri0411@gmail.com bio.link/ tarikgaming4d 0cAFcWeA7U…" at bounding box center [630, 326] width 318 height 449
copy div "Sorry, we are blocking your request for security. If you think this is a mistak…"
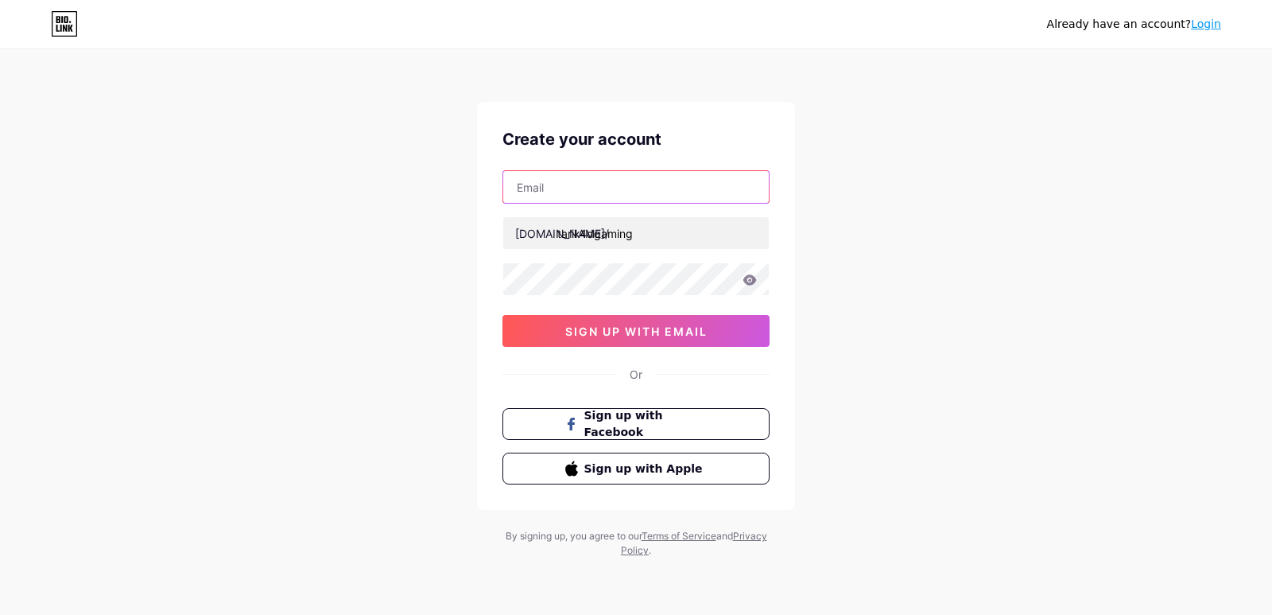
click at [580, 192] on input "text" at bounding box center [636, 187] width 266 height 32
click at [526, 175] on input "text" at bounding box center [636, 187] width 266 height 32
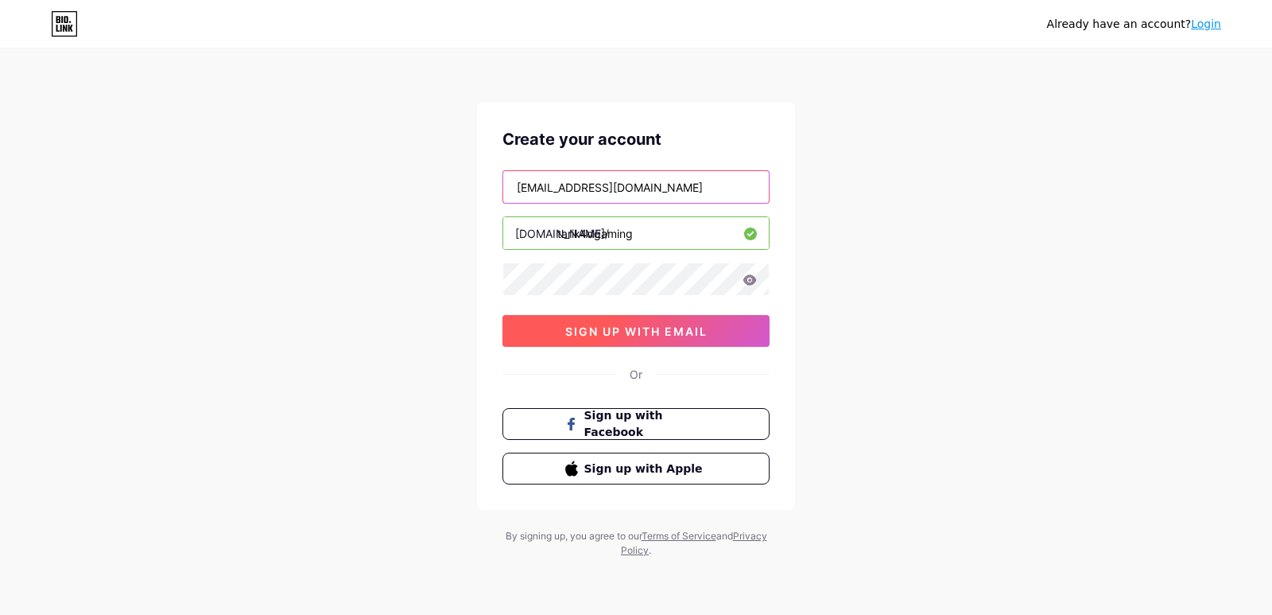
type input "[EMAIL_ADDRESS][DOMAIN_NAME]"
click at [611, 336] on span "sign up with email" at bounding box center [636, 331] width 142 height 14
click at [536, 337] on button "sign up with email" at bounding box center [636, 331] width 267 height 32
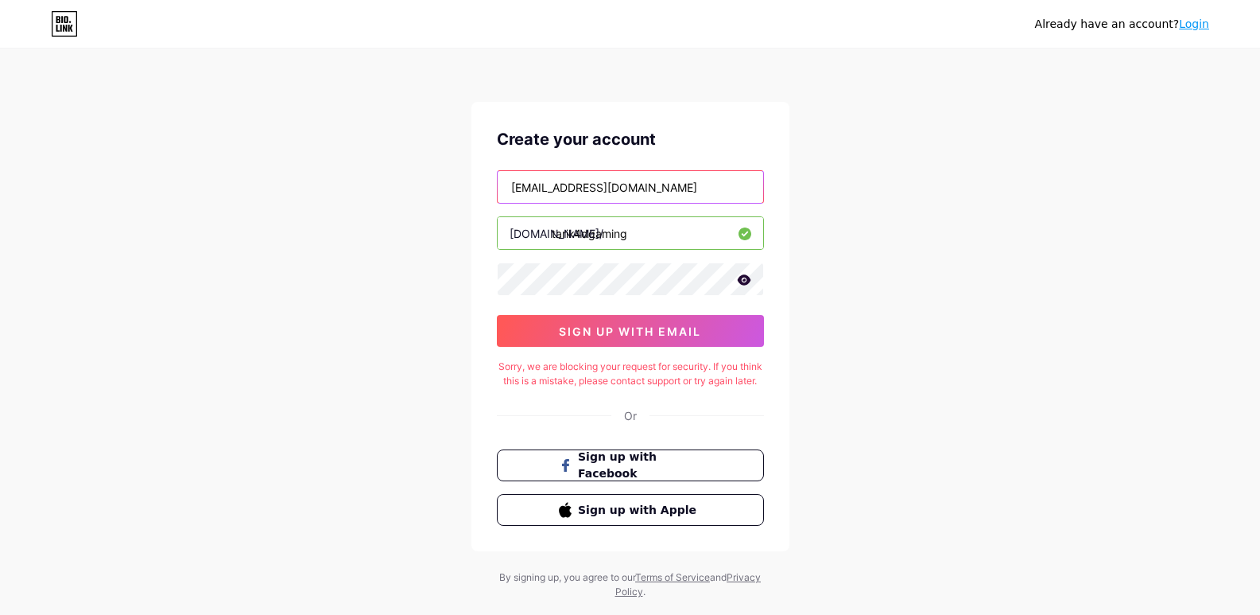
drag, startPoint x: 646, startPoint y: 186, endPoint x: 466, endPoint y: 186, distance: 180.5
click at [466, 186] on div "Already have an account? Login Create your account [EMAIL_ADDRESS][DOMAIN_NAME]…" at bounding box center [630, 325] width 1260 height 650
click at [1213, 23] on div "Already have an account? Login" at bounding box center [630, 23] width 1260 height 25
click at [1205, 23] on link "Login" at bounding box center [1194, 23] width 30 height 13
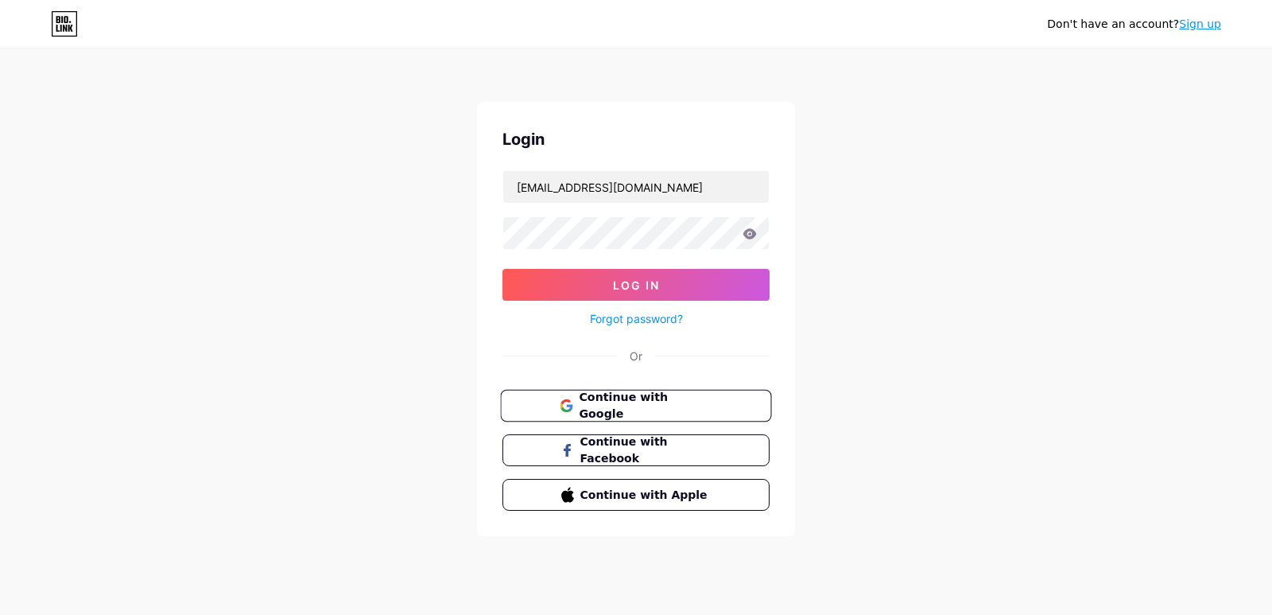
click at [655, 407] on span "Continue with Google" at bounding box center [645, 406] width 133 height 34
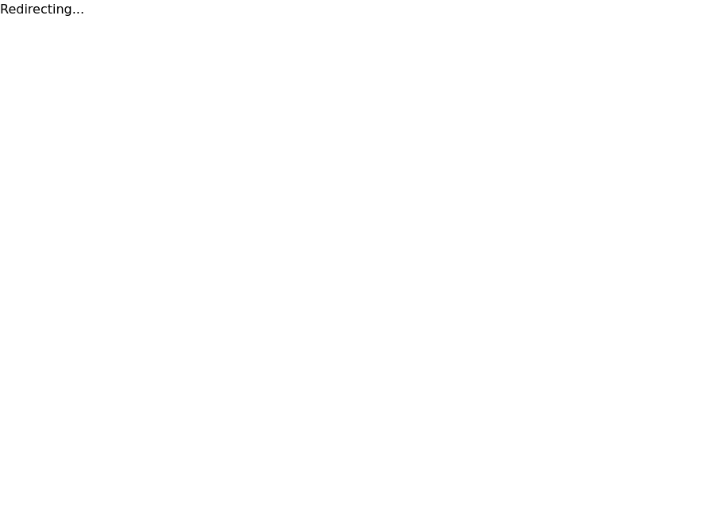
click at [42, 19] on html "Redirecting..." at bounding box center [360, 9] width 720 height 19
click at [365, 19] on html "Redirecting..." at bounding box center [360, 9] width 720 height 19
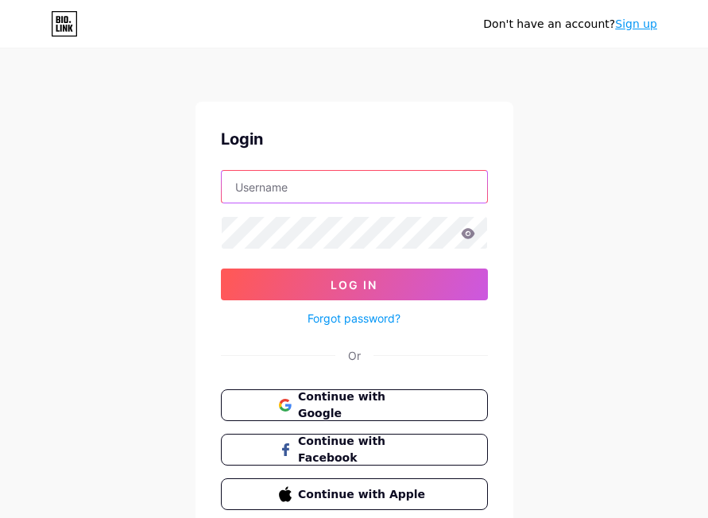
type input "[EMAIL_ADDRESS][DOMAIN_NAME]"
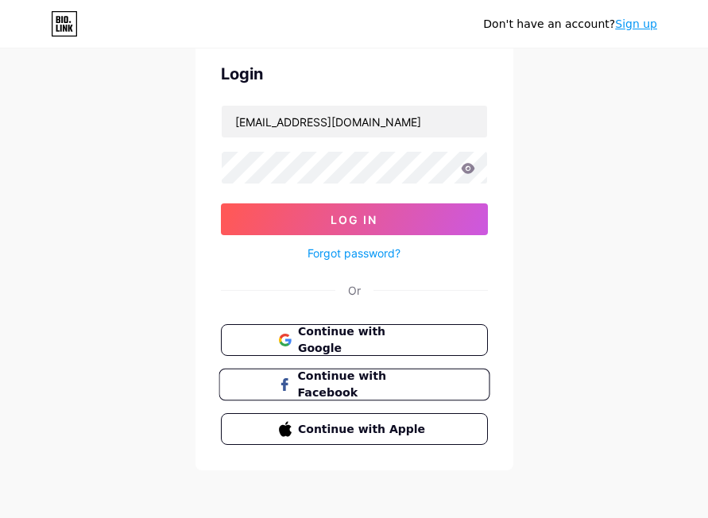
scroll to position [68, 0]
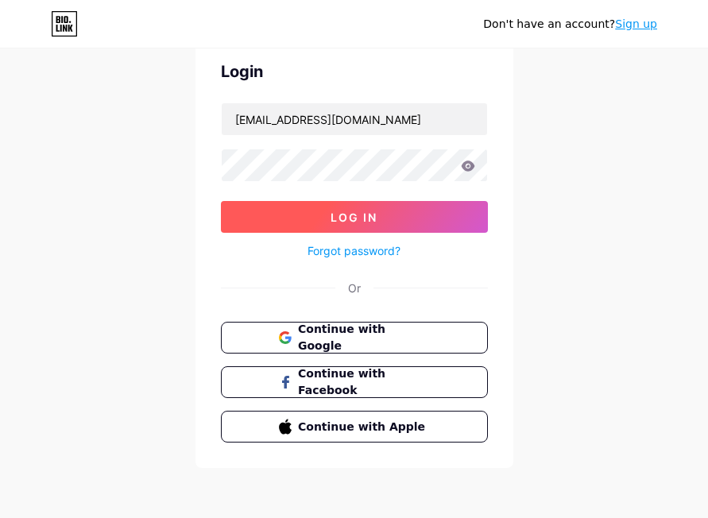
click at [362, 226] on button "Log In" at bounding box center [354, 217] width 267 height 32
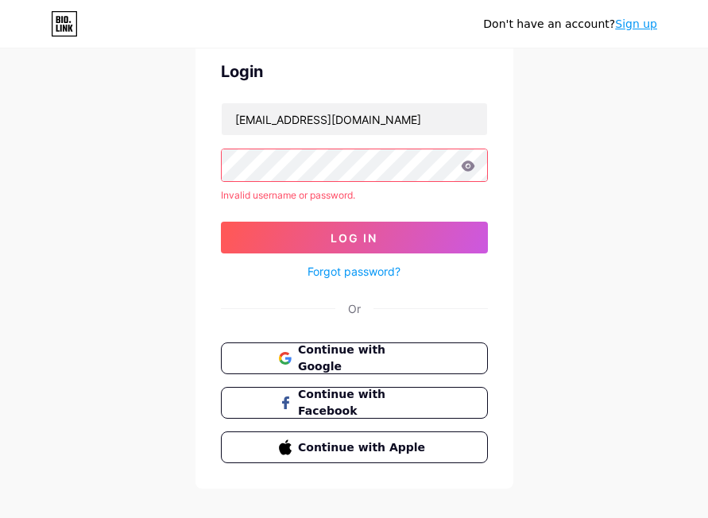
click at [642, 27] on link "Sign up" at bounding box center [636, 23] width 42 height 13
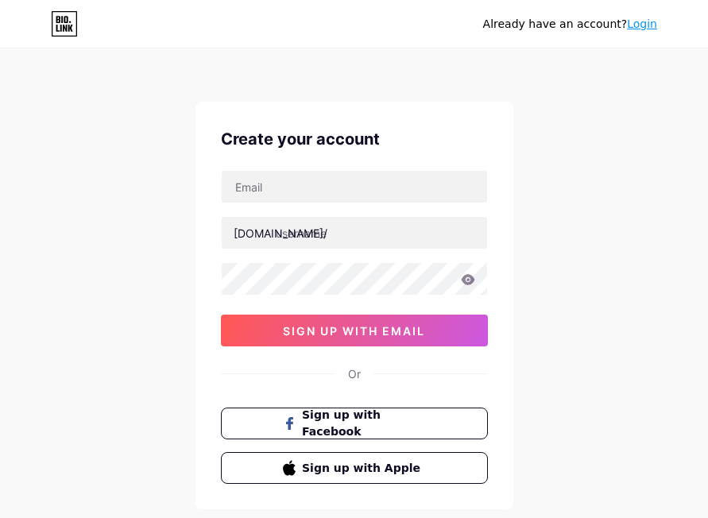
type input "[EMAIL_ADDRESS][DOMAIN_NAME]"
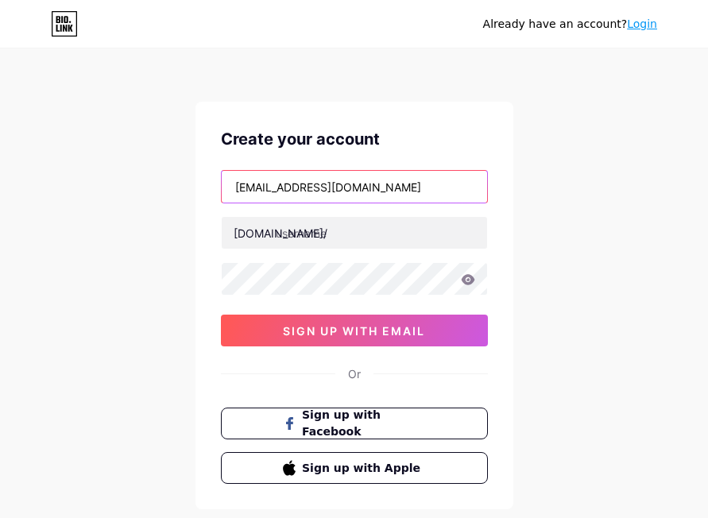
click at [348, 187] on input "[EMAIL_ADDRESS][DOMAIN_NAME]" at bounding box center [355, 187] width 266 height 32
drag, startPoint x: 382, startPoint y: 184, endPoint x: 52, endPoint y: 200, distance: 330.4
click at [52, 200] on div "Already have an account? Login Create your account karinputri0411@gmail.com bio…" at bounding box center [354, 304] width 708 height 608
type input "budirakalin@gmail.com"
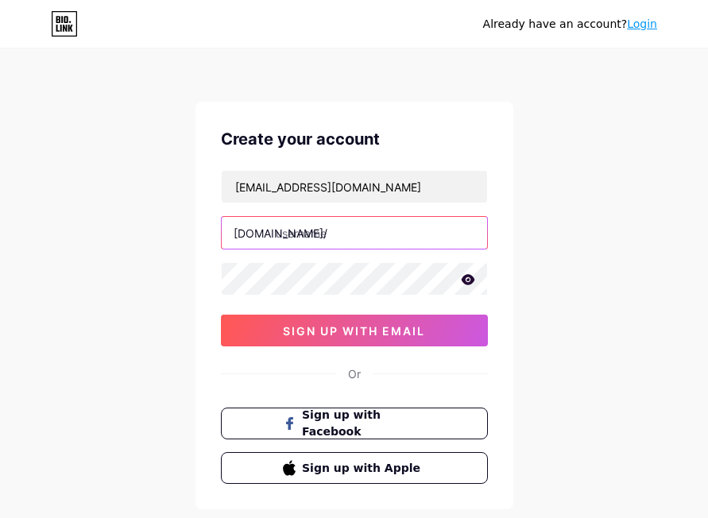
click at [301, 231] on input "text" at bounding box center [355, 233] width 266 height 32
type input "tarik4dgaming"
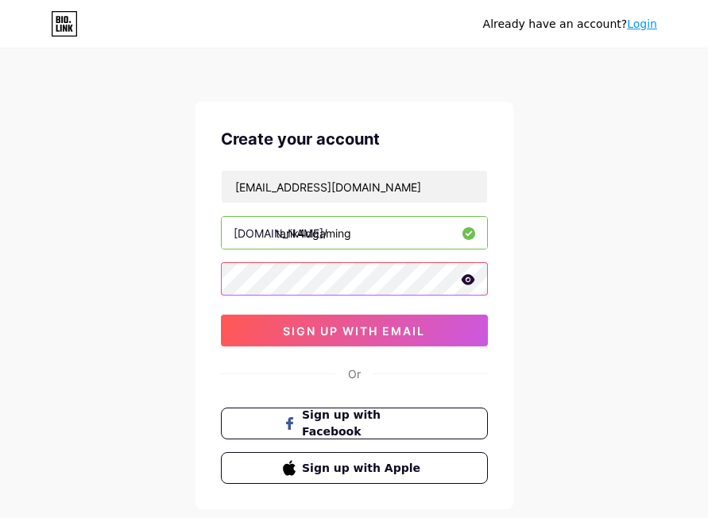
click at [126, 279] on div "Already have an account? Login Create your account budirakalin@gmail.com bio.li…" at bounding box center [354, 304] width 708 height 608
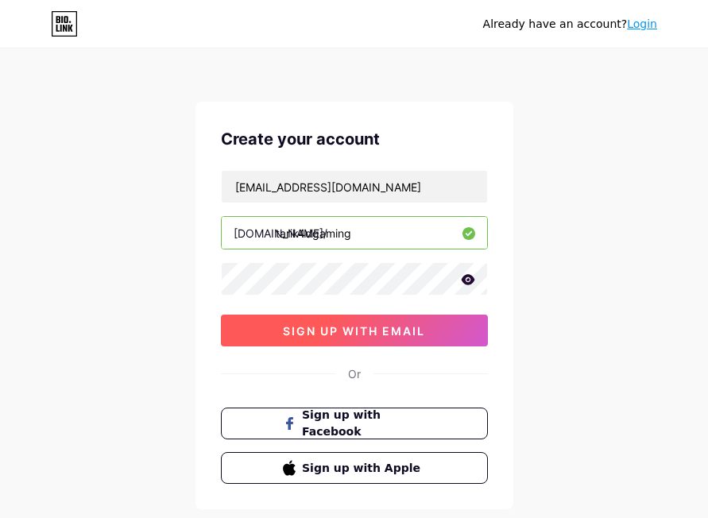
click at [262, 326] on button "sign up with email" at bounding box center [354, 331] width 267 height 32
click at [277, 325] on button "sign up with email" at bounding box center [354, 331] width 267 height 32
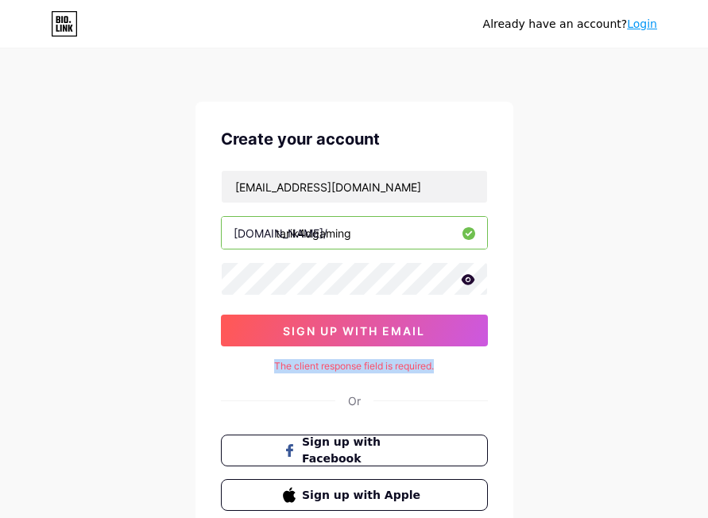
drag, startPoint x: 251, startPoint y: 370, endPoint x: 459, endPoint y: 369, distance: 207.5
click at [459, 369] on div "The client response field is required." at bounding box center [354, 366] width 267 height 14
copy div "The client response field is required."
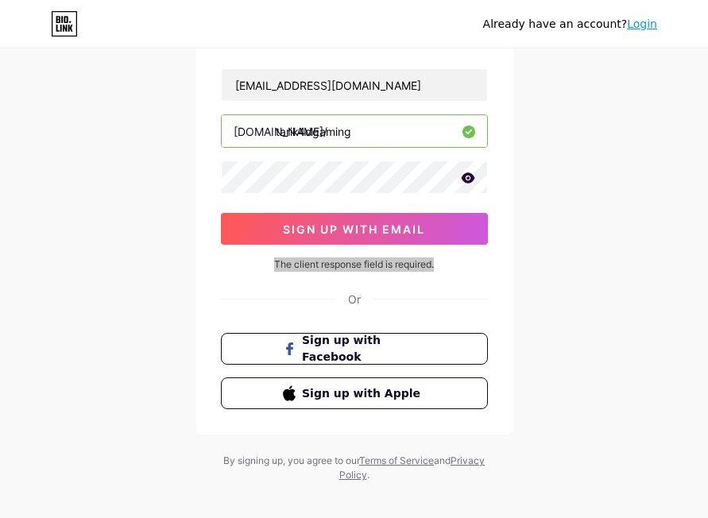
scroll to position [106, 0]
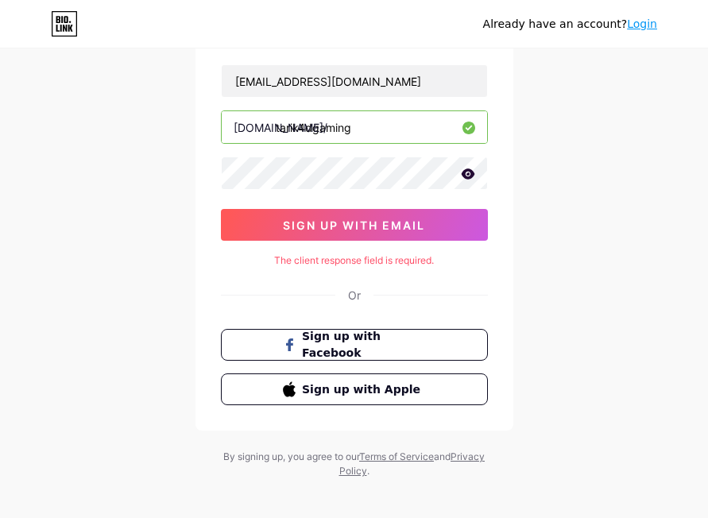
click at [468, 173] on icon at bounding box center [468, 174] width 14 height 11
click at [467, 127] on icon at bounding box center [469, 128] width 13 height 13
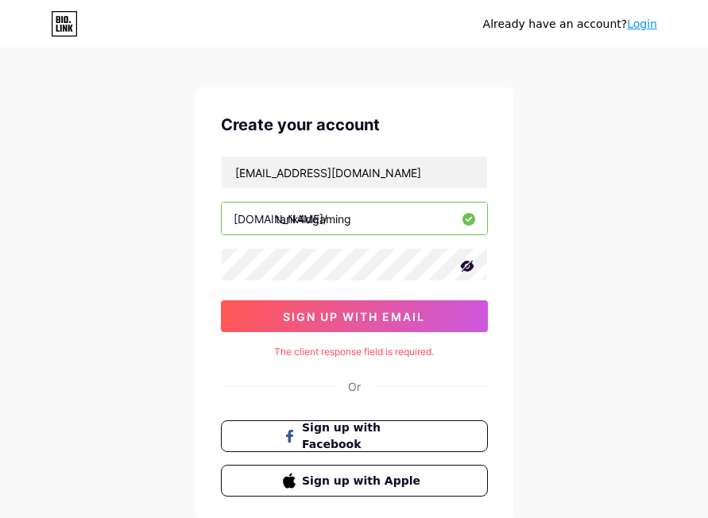
scroll to position [11, 0]
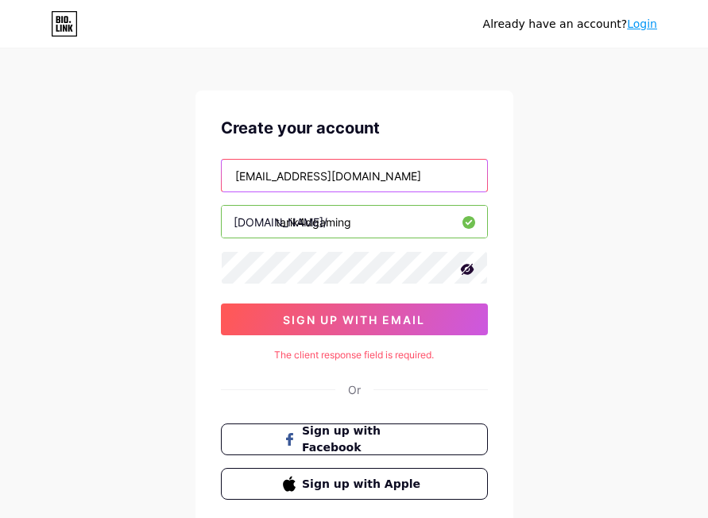
click at [372, 177] on input "budirakalin@gmail.com" at bounding box center [355, 176] width 266 height 32
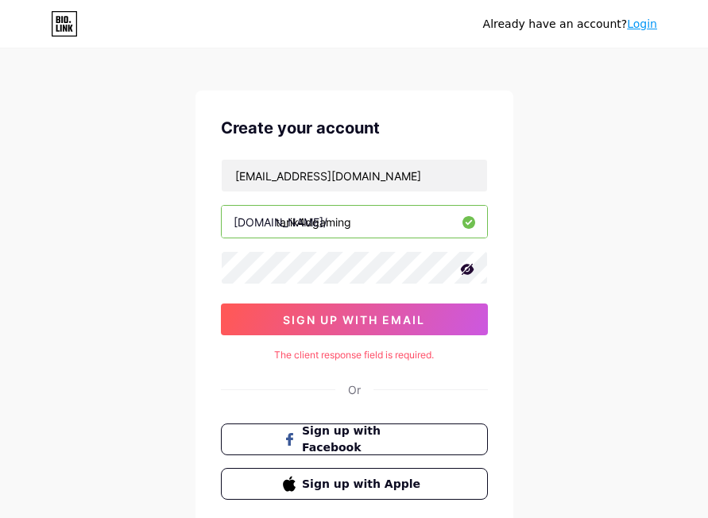
click at [568, 174] on div "Already have an account? Login Create your account budirakalin@gmail.com bio.li…" at bounding box center [354, 306] width 708 height 635
click at [320, 146] on div "Create your account budirakalin@gmail.com bio.link/ tarik4dgaming sign up with …" at bounding box center [355, 308] width 318 height 435
click at [336, 126] on div "Create your account" at bounding box center [354, 128] width 267 height 24
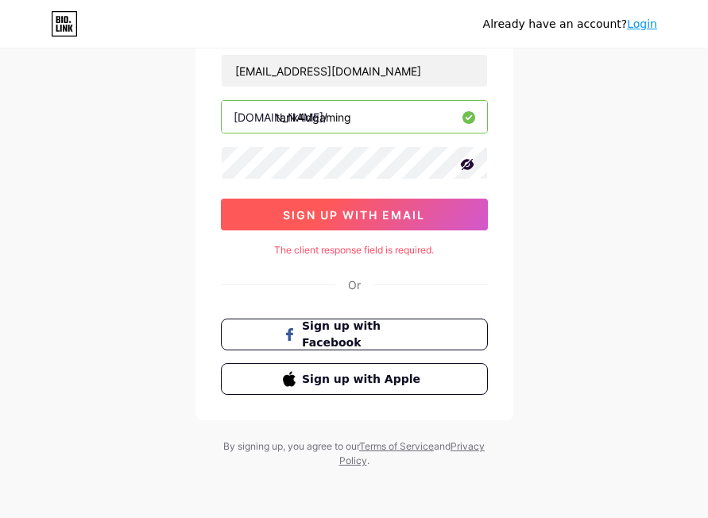
scroll to position [117, 0]
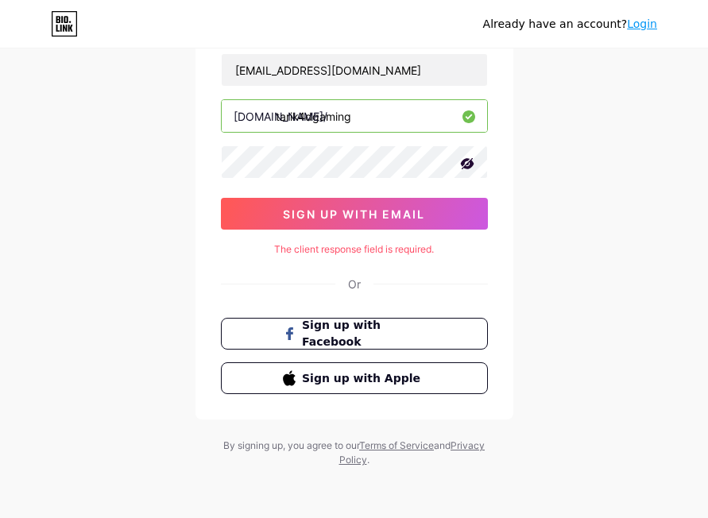
click at [412, 269] on div "Create your account budirakalin@gmail.com bio.link/ tarik4dgaming sign up with …" at bounding box center [355, 202] width 318 height 435
click at [394, 247] on div "The client response field is required." at bounding box center [354, 250] width 267 height 14
click at [312, 257] on div "Create your account budirakalin@gmail.com bio.link/ tarik4dgaming sign up with …" at bounding box center [355, 202] width 318 height 435
click at [359, 283] on div "Or" at bounding box center [354, 284] width 13 height 17
click at [356, 283] on div "Or" at bounding box center [354, 284] width 13 height 17
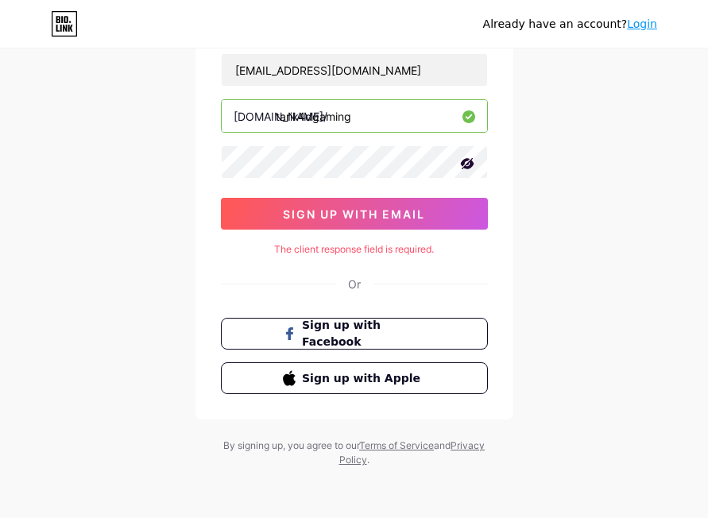
click at [359, 231] on div "Create your account budirakalin@gmail.com bio.link/ tarik4dgaming sign up with …" at bounding box center [355, 202] width 318 height 435
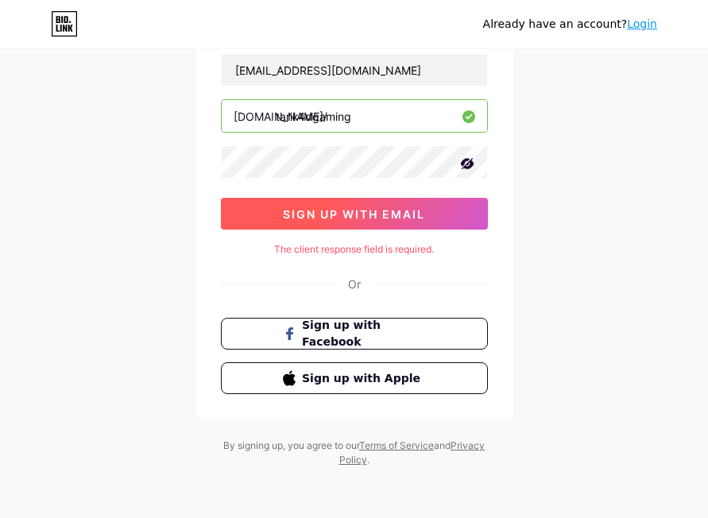
click at [398, 212] on span "sign up with email" at bounding box center [354, 215] width 142 height 14
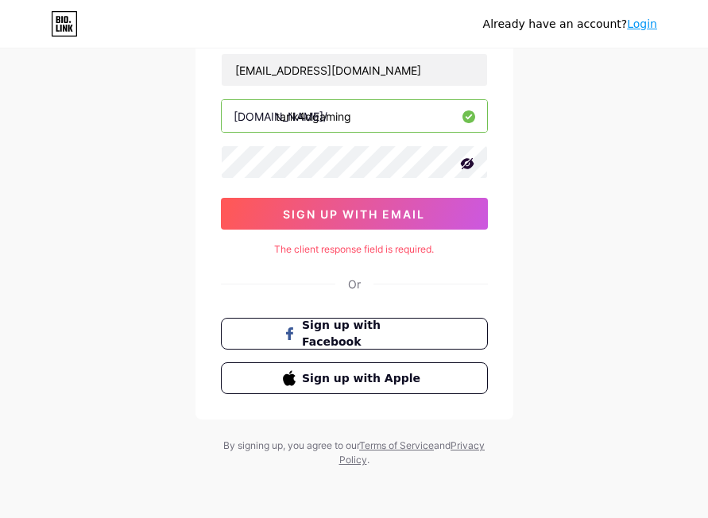
click at [388, 257] on div "Create your account budirakalin@gmail.com bio.link/ tarik4dgaming sign up with …" at bounding box center [355, 202] width 318 height 435
click at [388, 253] on div "The client response field is required." at bounding box center [354, 250] width 267 height 14
click at [421, 249] on div "The client response field is required." at bounding box center [354, 250] width 267 height 14
click at [344, 291] on div "Or" at bounding box center [354, 284] width 267 height 17
click at [359, 285] on div "Or" at bounding box center [354, 284] width 13 height 17
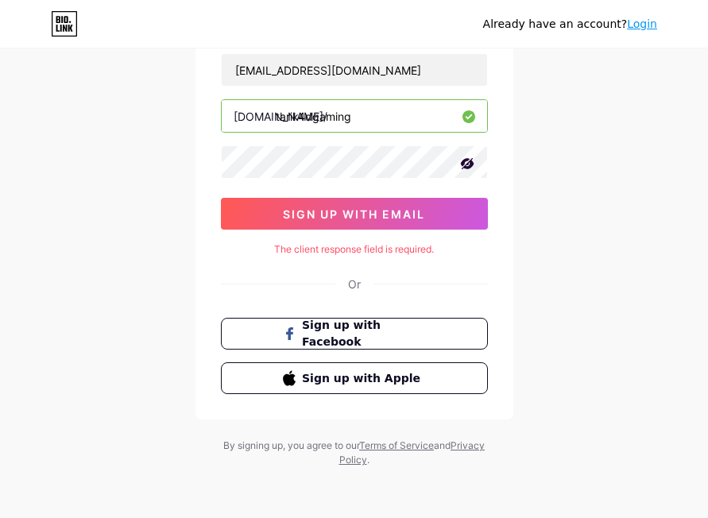
click at [335, 253] on div "The client response field is required." at bounding box center [354, 250] width 267 height 14
click at [269, 245] on div "The client response field is required." at bounding box center [354, 250] width 267 height 14
click at [351, 142] on div "budirakalin@gmail.com bio.link/ tarik4dgaming sign up with email" at bounding box center [354, 141] width 267 height 177
click at [569, 49] on div "Already have an account? Login Create your account budirakalin@gmail.com bio.li…" at bounding box center [354, 200] width 708 height 635
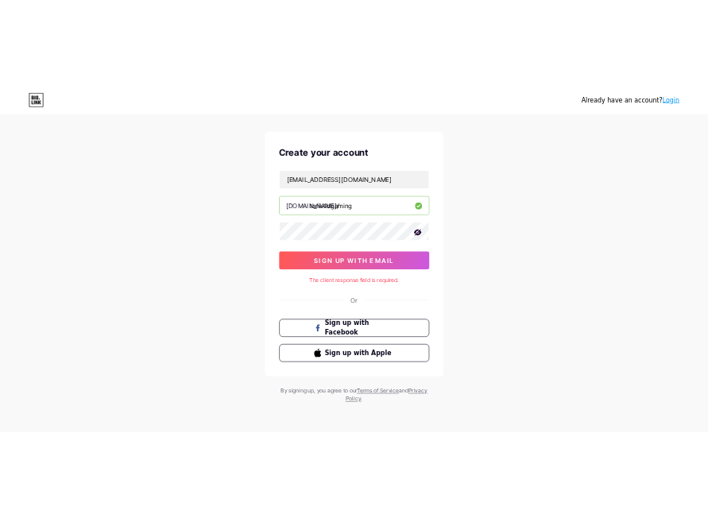
scroll to position [0, 0]
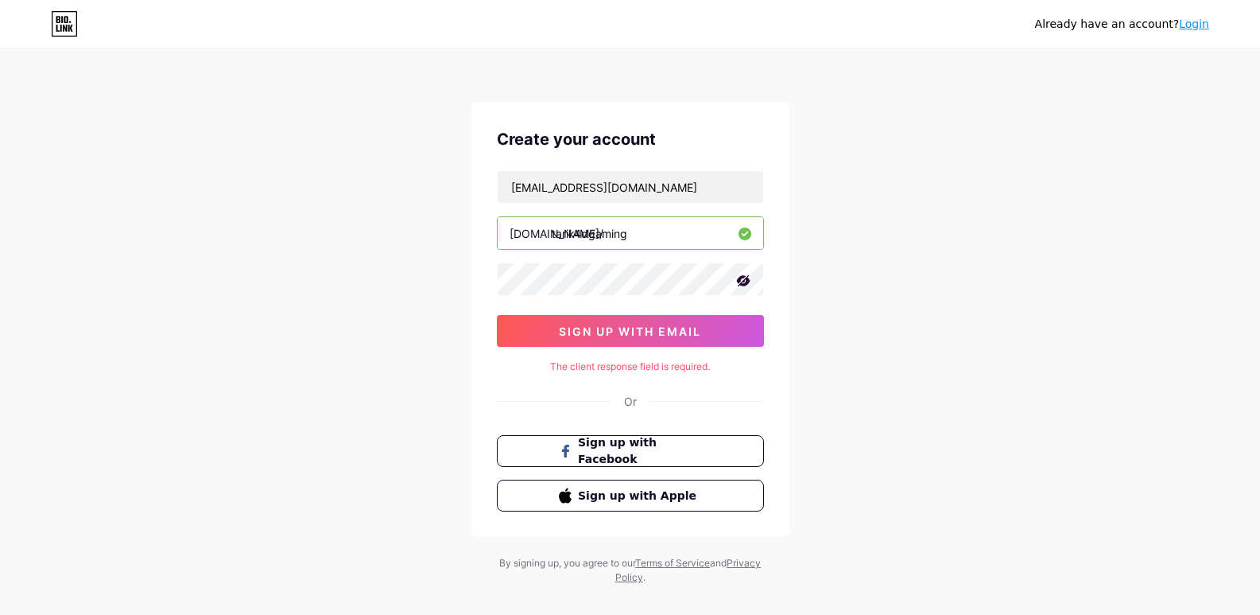
click at [76, 24] on icon at bounding box center [64, 24] width 25 height 25
click at [660, 330] on span "sign up with email" at bounding box center [630, 331] width 142 height 14
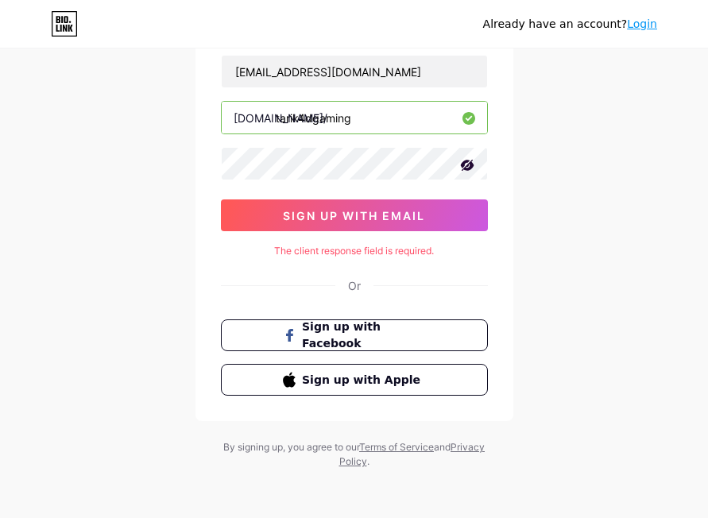
scroll to position [117, 0]
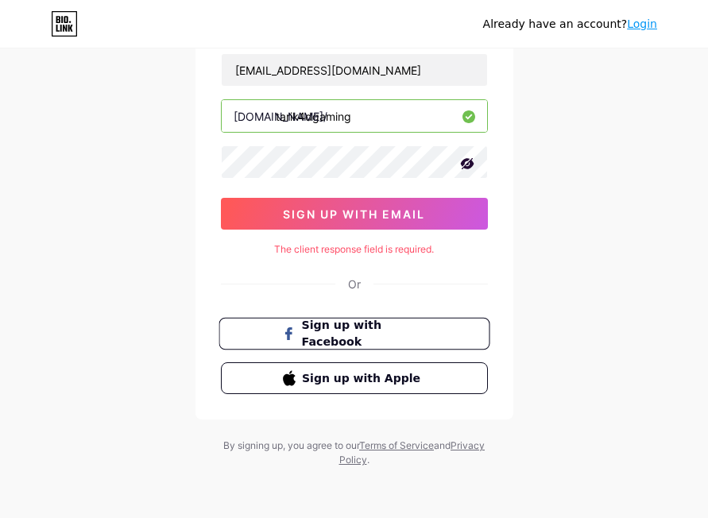
click at [382, 332] on span "Sign up with Facebook" at bounding box center [363, 334] width 125 height 34
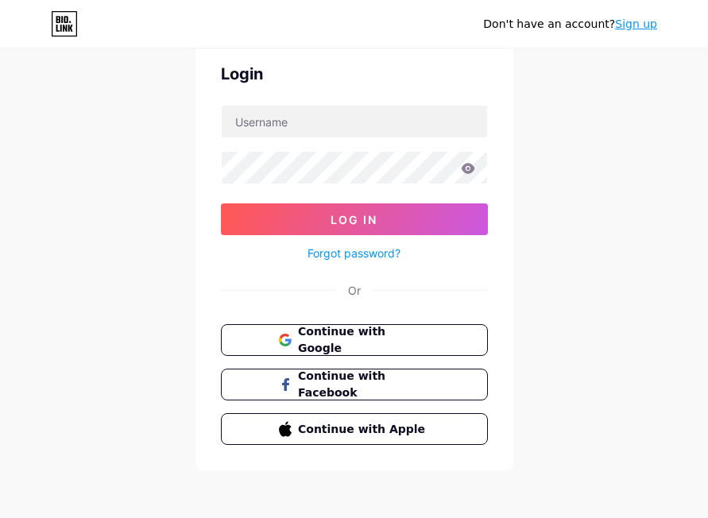
scroll to position [68, 0]
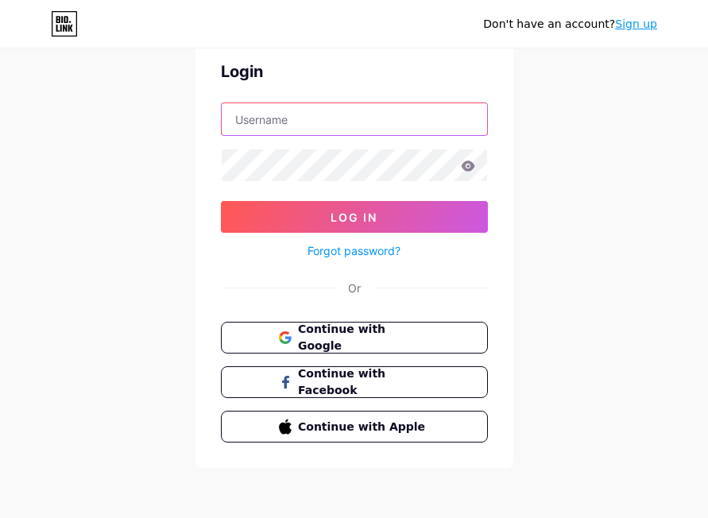
type input "[EMAIL_ADDRESS][DOMAIN_NAME]"
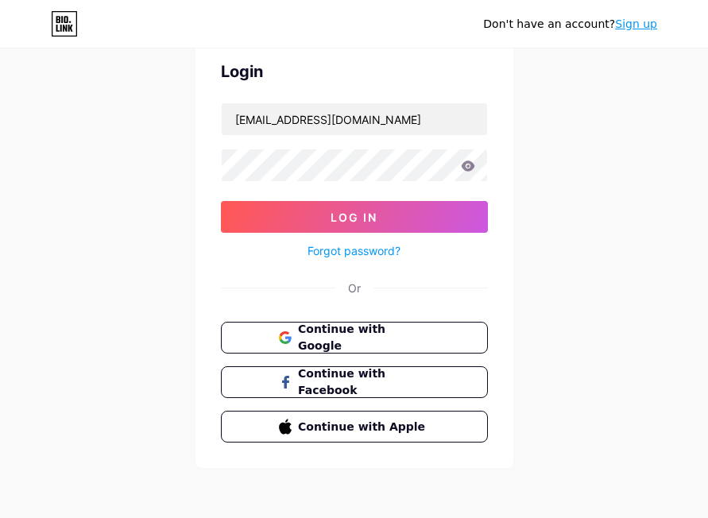
click at [468, 168] on icon at bounding box center [468, 166] width 14 height 11
drag, startPoint x: 474, startPoint y: 169, endPoint x: 468, endPoint y: 162, distance: 9.6
click at [471, 169] on icon at bounding box center [468, 166] width 14 height 11
click at [468, 162] on icon at bounding box center [468, 166] width 14 height 10
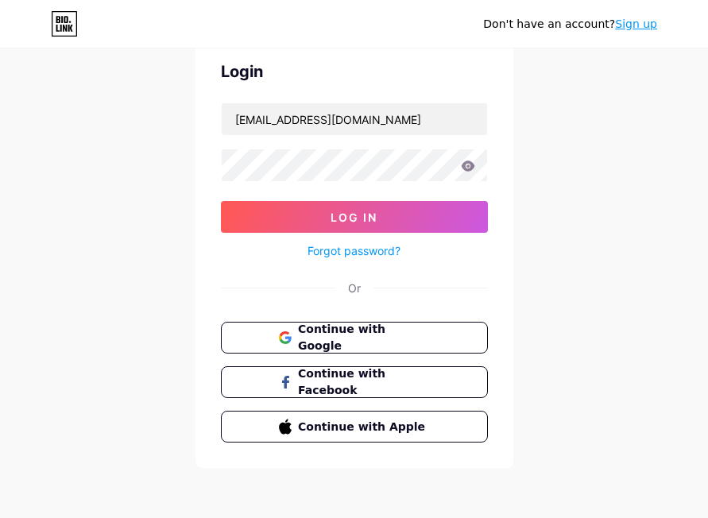
click at [467, 188] on form "[EMAIL_ADDRESS][DOMAIN_NAME] Log In Forgot password?" at bounding box center [354, 182] width 267 height 158
click at [641, 20] on link "Sign up" at bounding box center [636, 23] width 42 height 13
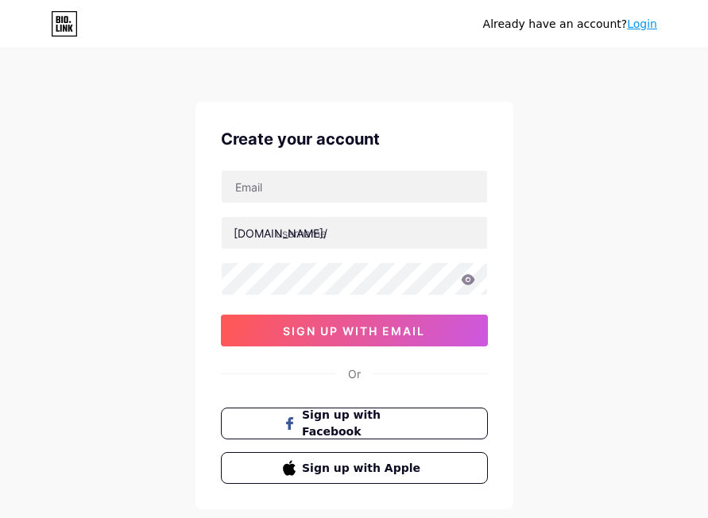
click at [254, 25] on div "Already have an account? Login" at bounding box center [354, 23] width 708 height 25
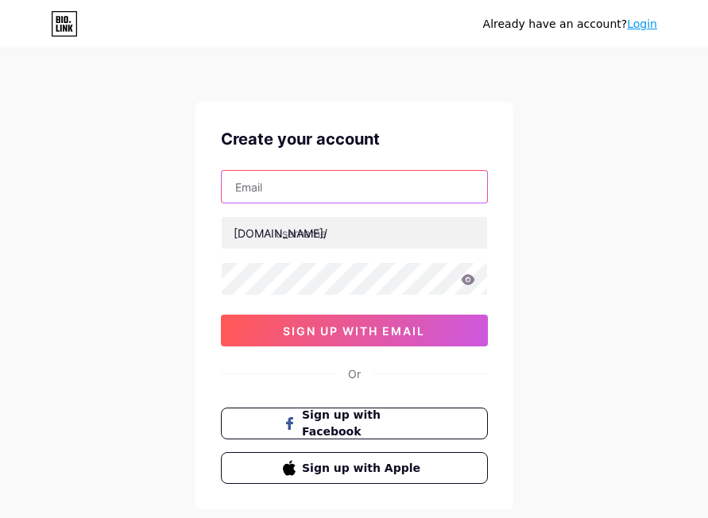
click at [312, 181] on input "text" at bounding box center [355, 187] width 266 height 32
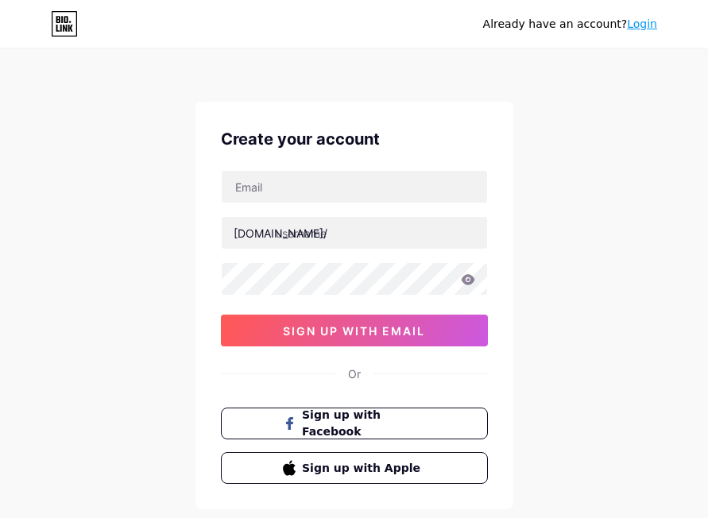
click at [154, 146] on div "Already have an account? Login Create your account [DOMAIN_NAME]/ 0cAFcWeA7KLBj…" at bounding box center [354, 304] width 708 height 608
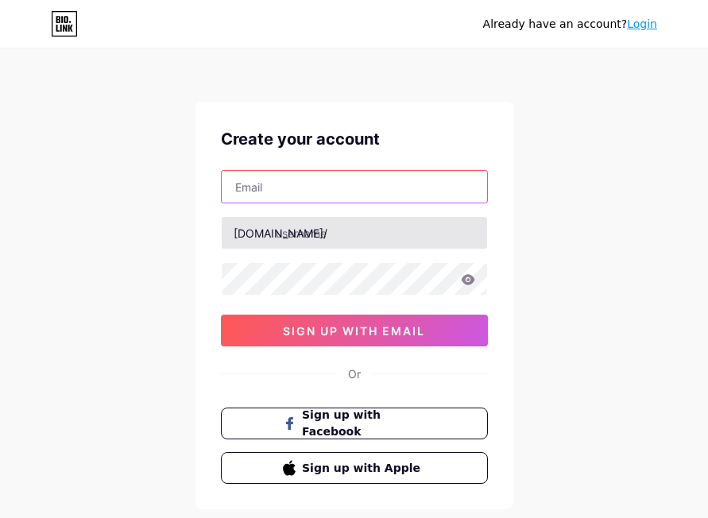
type input "[EMAIL_ADDRESS][DOMAIN_NAME]"
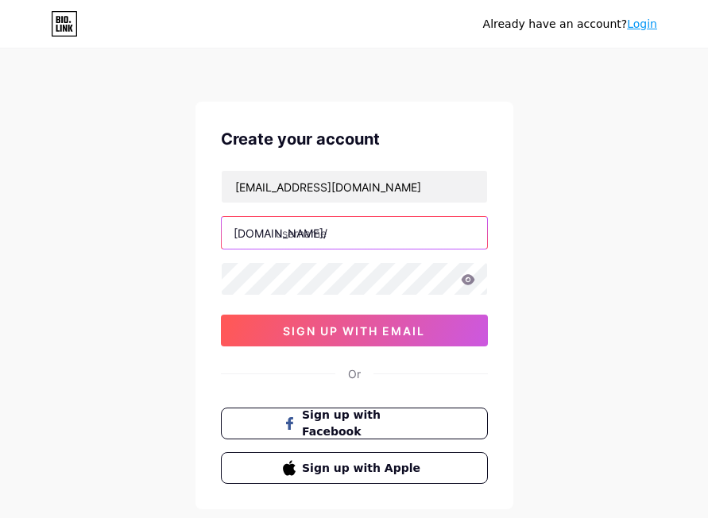
click at [327, 235] on input "text" at bounding box center [355, 233] width 266 height 32
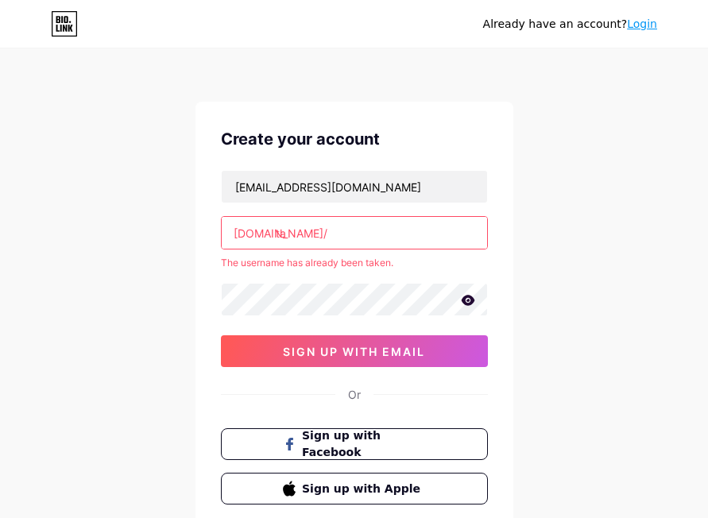
type input "t"
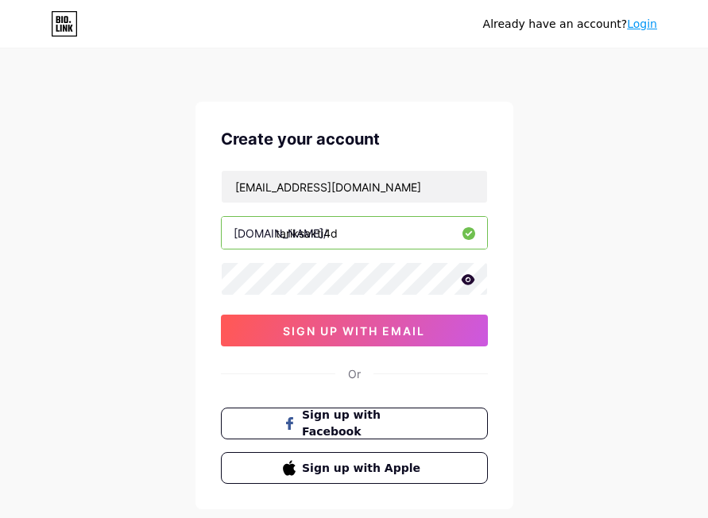
type input "tariksakti4d"
click at [469, 279] on icon at bounding box center [468, 279] width 14 height 10
click at [118, 289] on div "Already have an account? Login Create your account karinputri0411@gmail.com bio…" at bounding box center [354, 304] width 708 height 608
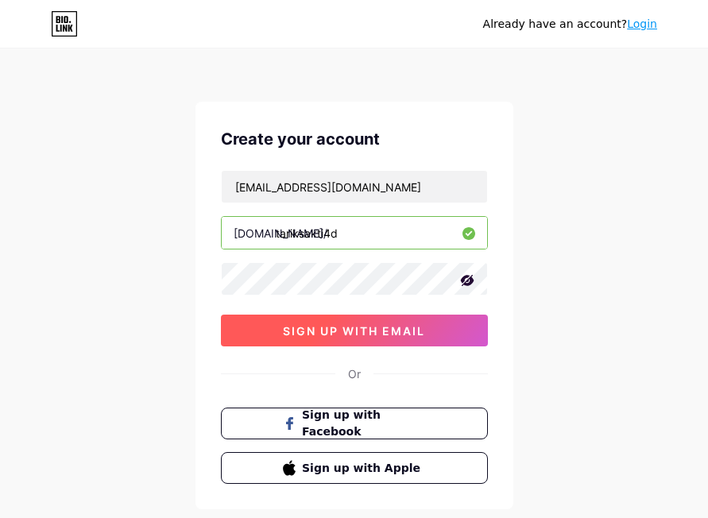
click at [251, 340] on button "sign up with email" at bounding box center [354, 331] width 267 height 32
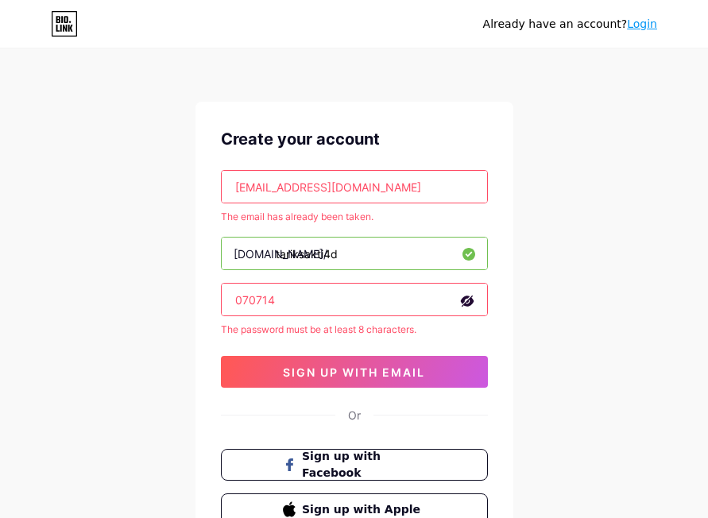
click at [646, 23] on link "Login" at bounding box center [642, 23] width 30 height 13
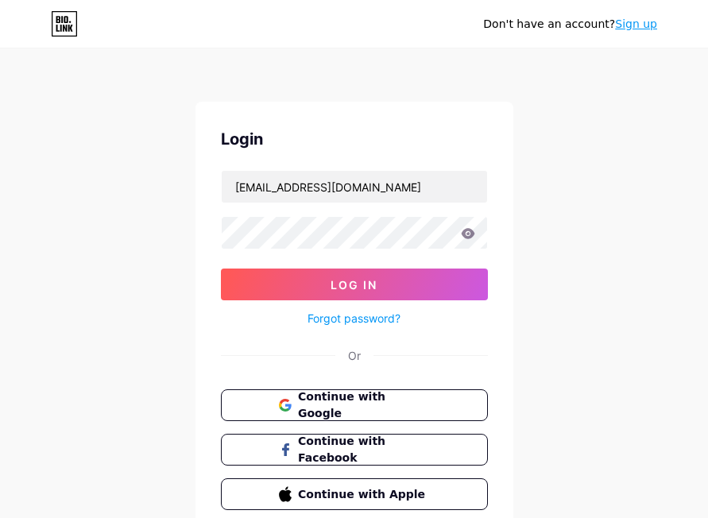
click at [464, 231] on icon at bounding box center [468, 233] width 14 height 10
click at [470, 235] on icon at bounding box center [468, 233] width 14 height 11
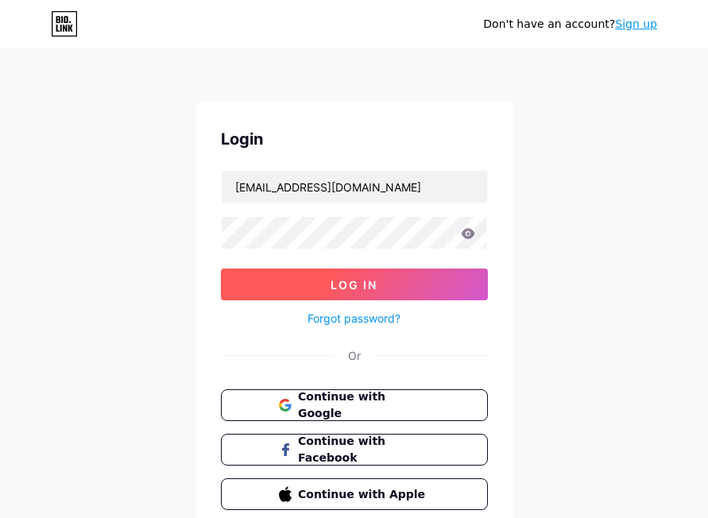
click at [386, 285] on button "Log In" at bounding box center [354, 285] width 267 height 32
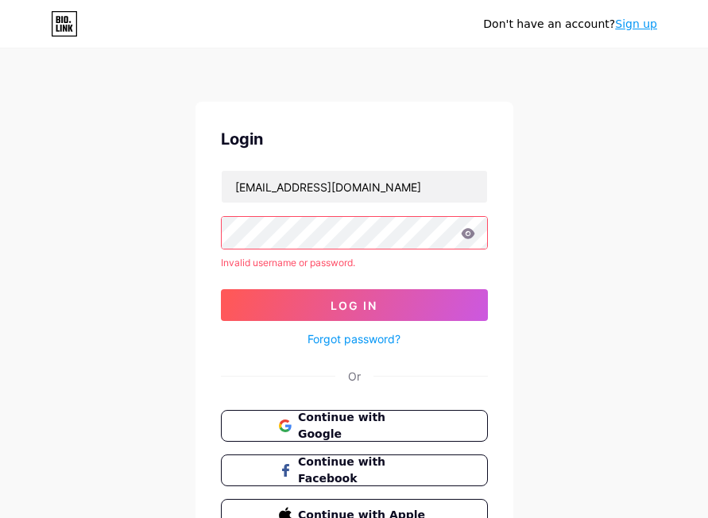
click at [381, 336] on link "Forgot password?" at bounding box center [354, 339] width 93 height 17
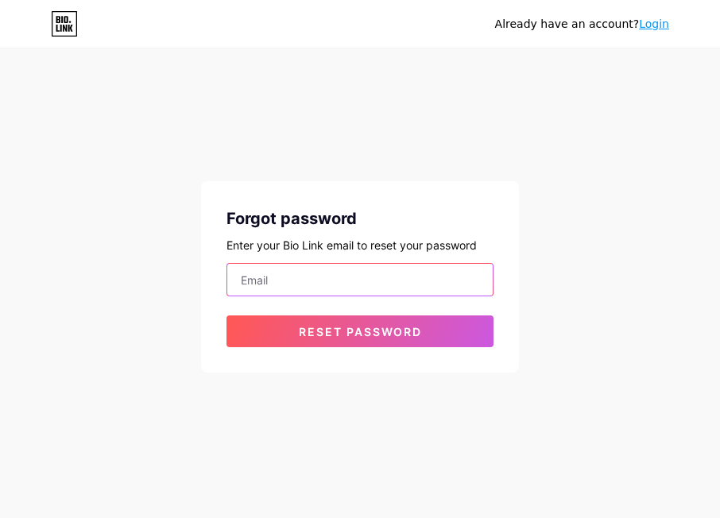
click at [297, 285] on input "email" at bounding box center [360, 280] width 266 height 32
type input "[EMAIL_ADDRESS][DOMAIN_NAME]"
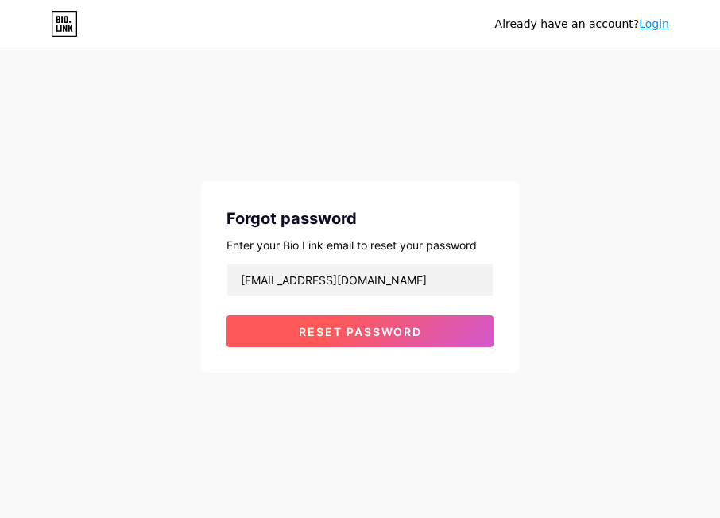
click at [361, 331] on span "Reset password" at bounding box center [360, 332] width 123 height 14
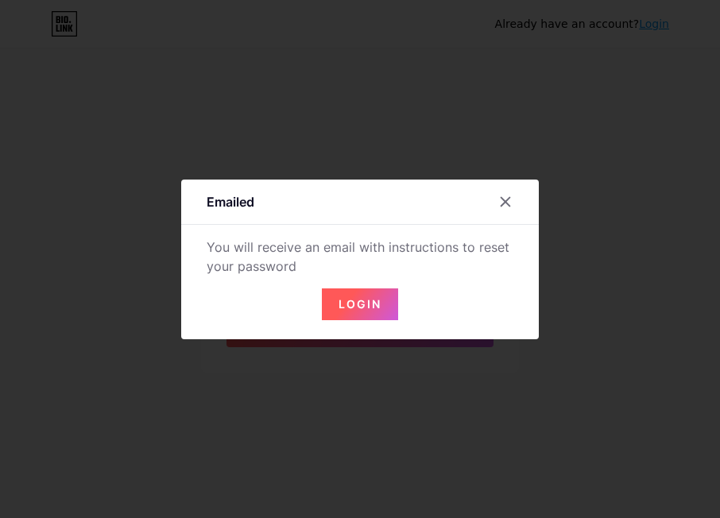
click at [367, 301] on span "Login" at bounding box center [360, 304] width 43 height 14
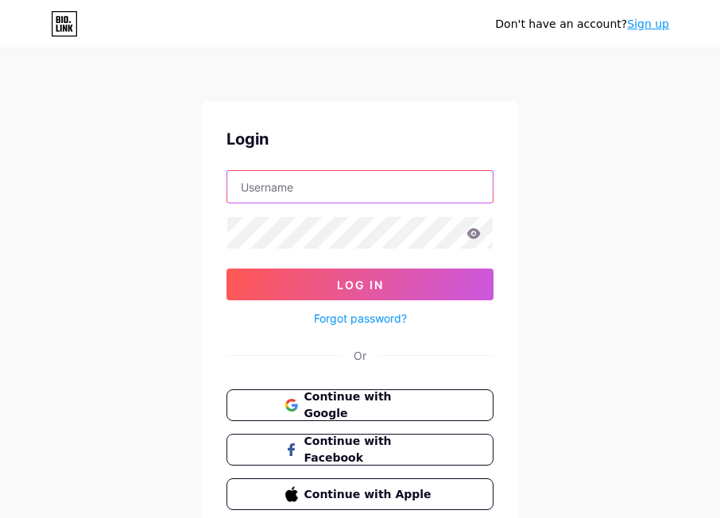
type input "[EMAIL_ADDRESS][DOMAIN_NAME]"
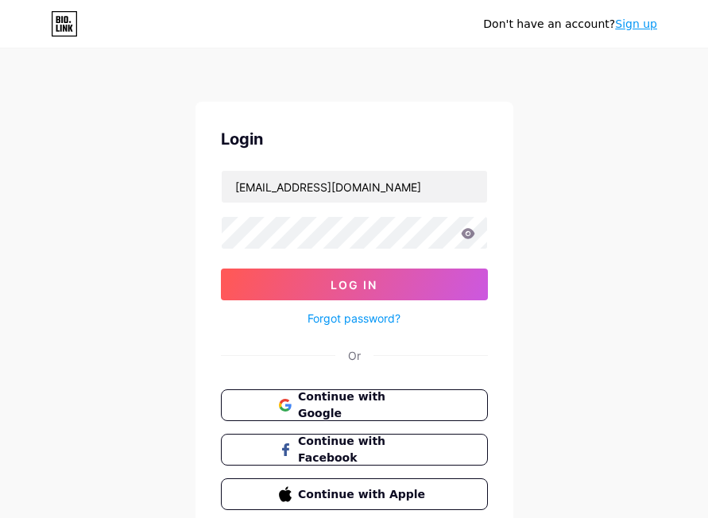
click at [470, 230] on icon at bounding box center [468, 233] width 14 height 10
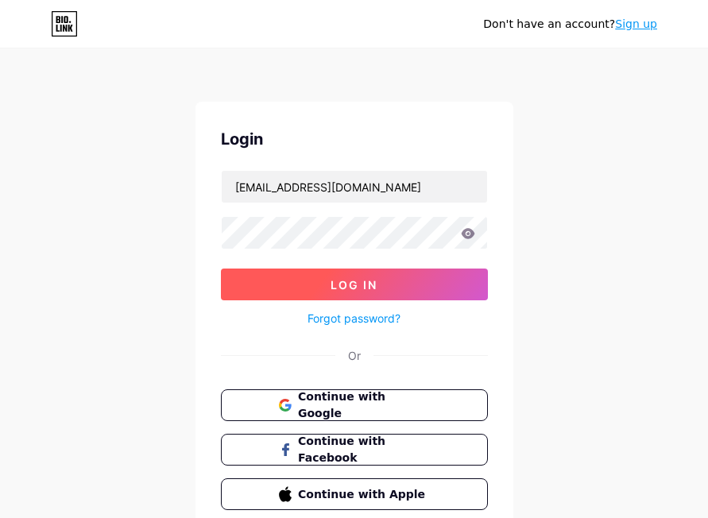
click at [363, 285] on span "Log In" at bounding box center [354, 285] width 47 height 14
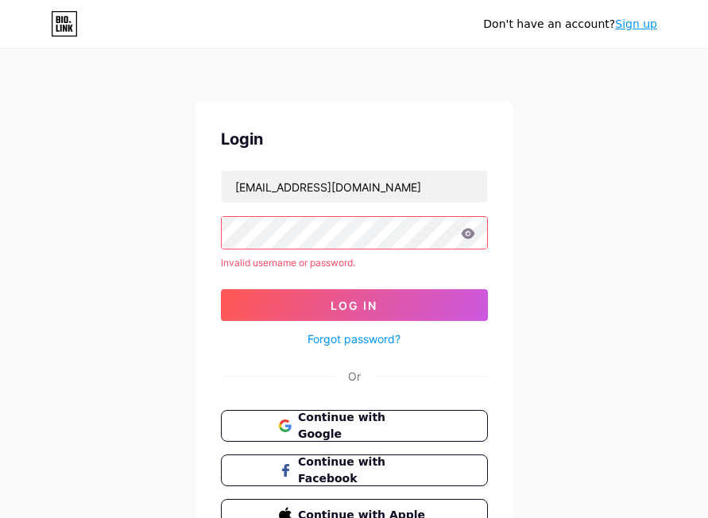
click at [377, 340] on link "Forgot password?" at bounding box center [354, 339] width 93 height 17
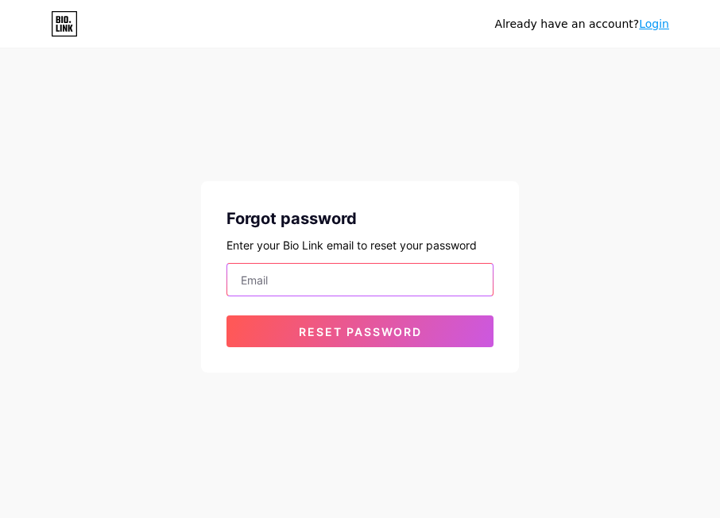
click at [305, 281] on input "email" at bounding box center [360, 280] width 266 height 32
type input "[EMAIL_ADDRESS][DOMAIN_NAME]"
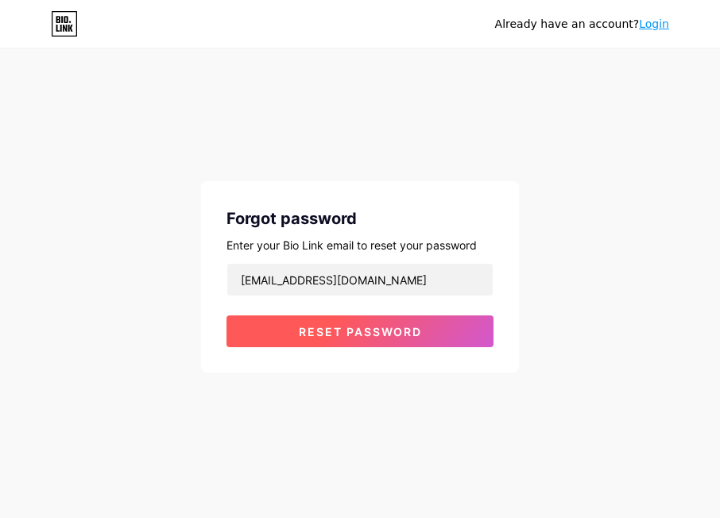
click at [309, 325] on span "Reset password" at bounding box center [360, 332] width 123 height 14
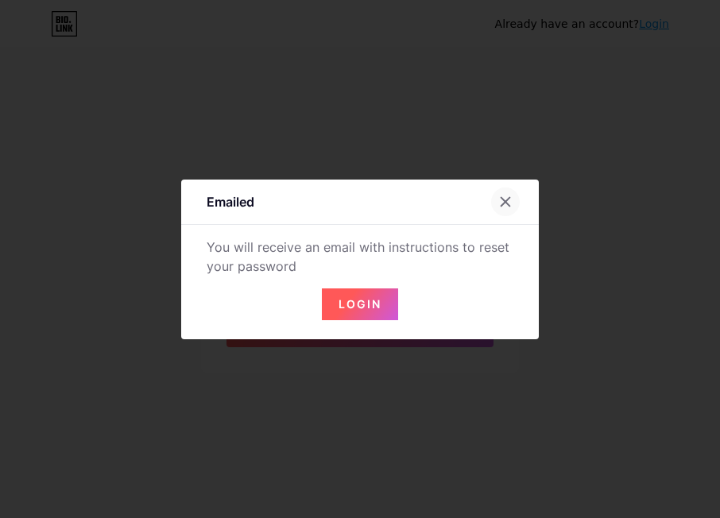
click at [506, 198] on icon at bounding box center [505, 202] width 13 height 13
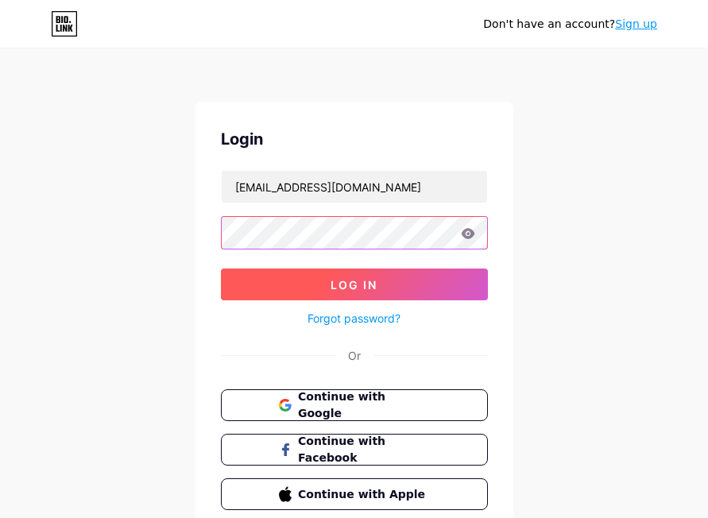
click at [135, 262] on div "Don't have an account? Sign up Login karinputri0411@gmail.com Log In Forgot pas…" at bounding box center [354, 293] width 708 height 587
click at [288, 285] on button "Log In" at bounding box center [354, 285] width 267 height 32
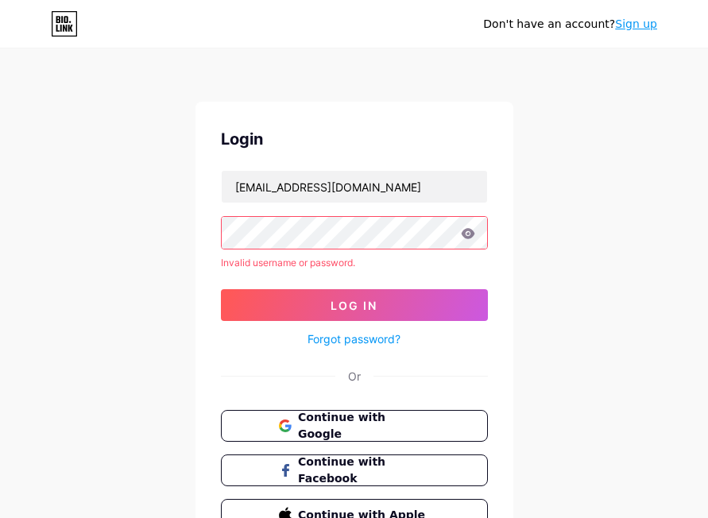
click at [359, 342] on link "Forgot password?" at bounding box center [354, 339] width 93 height 17
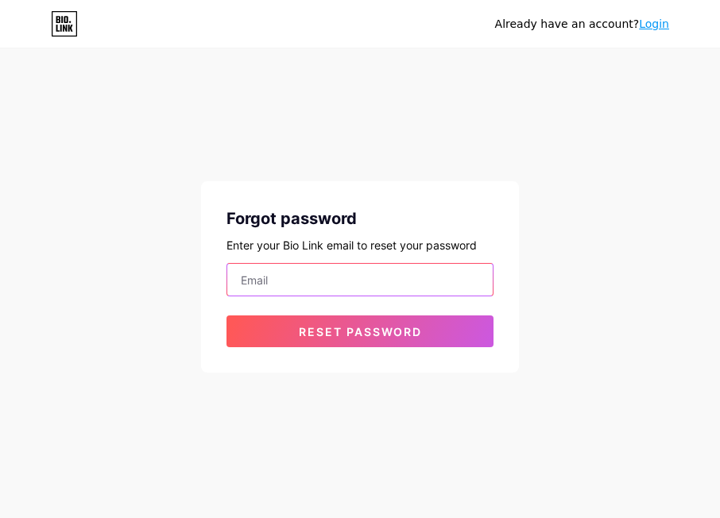
click at [308, 287] on input "email" at bounding box center [360, 280] width 266 height 32
type input "[EMAIL_ADDRESS][DOMAIN_NAME]"
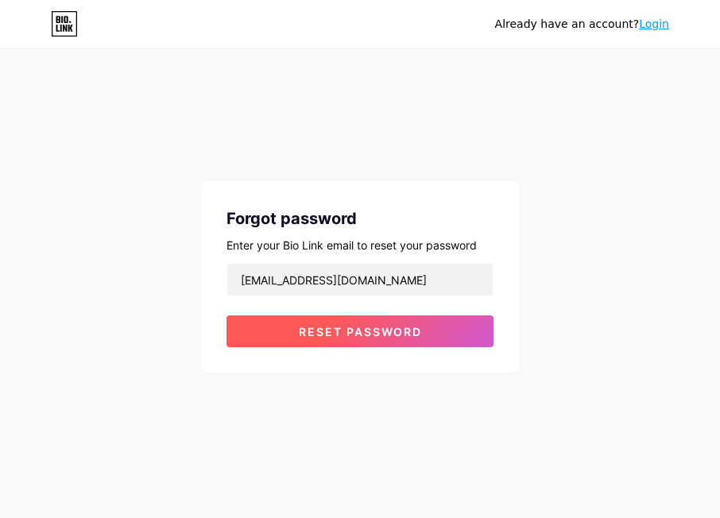
click at [307, 331] on span "Reset password" at bounding box center [360, 332] width 123 height 14
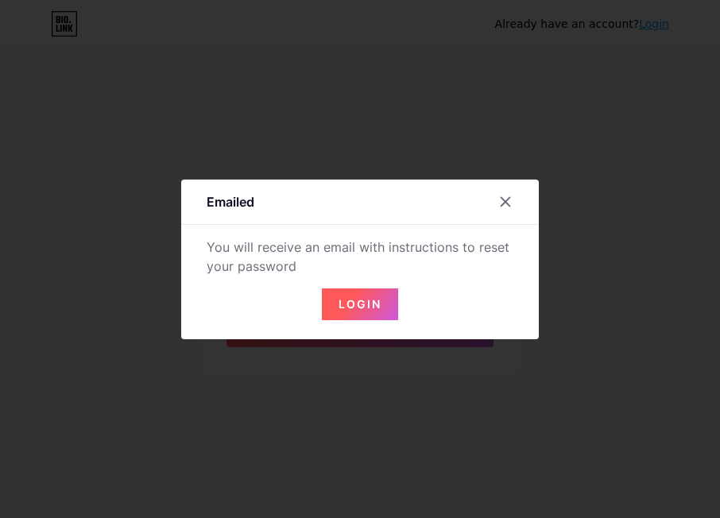
click at [364, 305] on span "Login" at bounding box center [360, 304] width 43 height 14
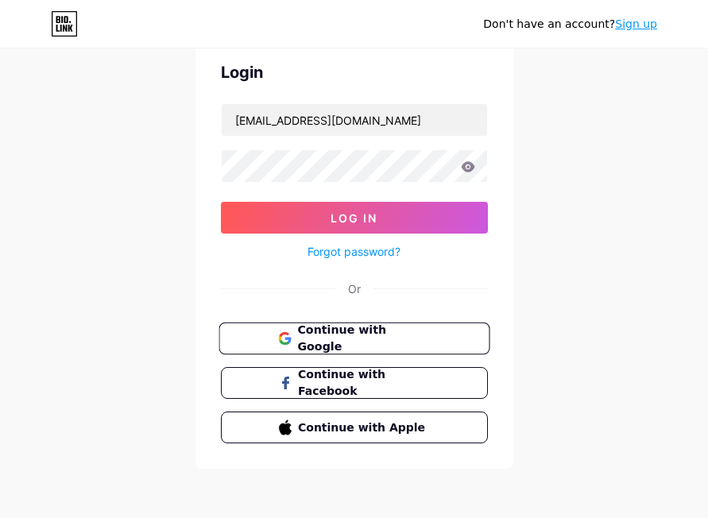
scroll to position [68, 0]
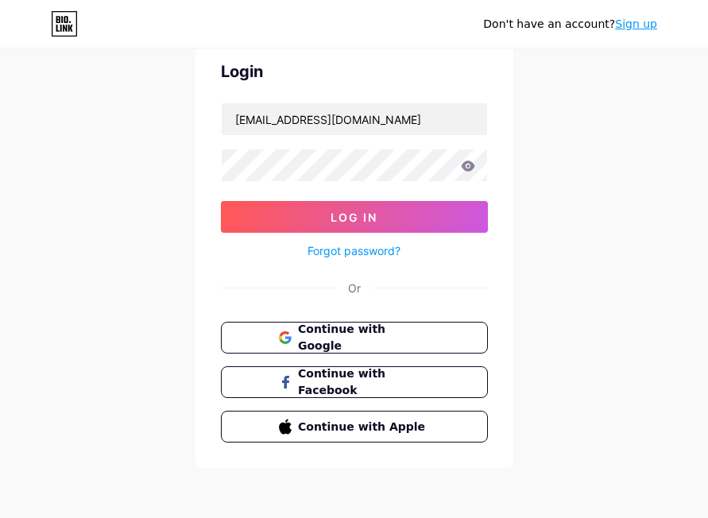
click at [595, 317] on div "Don't have an account? Sign up Login karinputri0411@gmail.com Log In Forgot pas…" at bounding box center [354, 225] width 708 height 587
click at [595, 253] on div "Don't have an account? Sign up Login karinputri0411@gmail.com Log In Forgot pas…" at bounding box center [354, 225] width 708 height 587
click at [461, 170] on icon at bounding box center [468, 166] width 14 height 11
click at [534, 179] on div "Don't have an account? Sign up Login karinputri0411@gmail.com Log In Forgot pas…" at bounding box center [354, 225] width 708 height 587
